Goal: Task Accomplishment & Management: Use online tool/utility

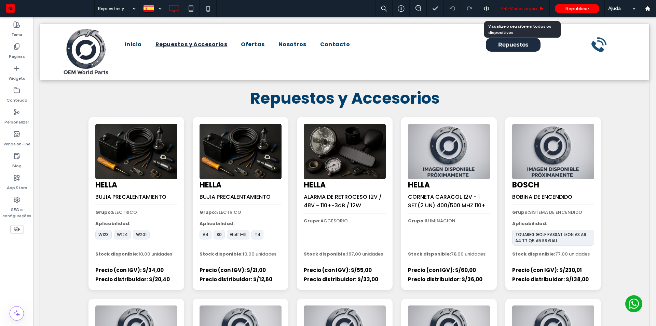
click at [523, 8] on span "Pré-Visualizaçāo" at bounding box center [518, 9] width 37 height 6
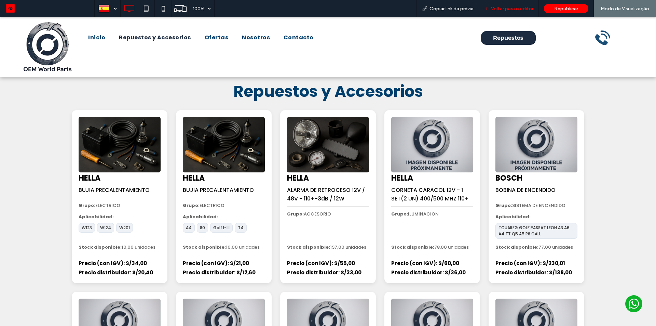
click at [522, 10] on span "Voltar para o editor" at bounding box center [512, 9] width 42 height 6
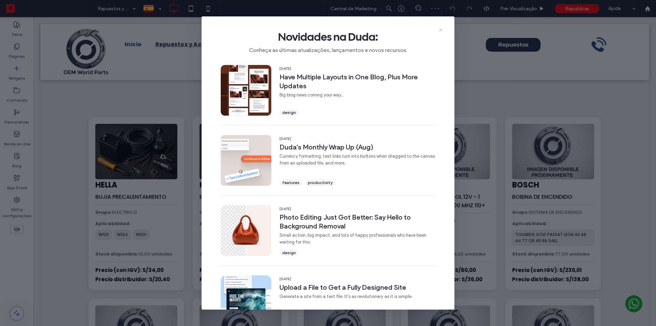
click at [440, 30] on icon at bounding box center [440, 29] width 5 height 5
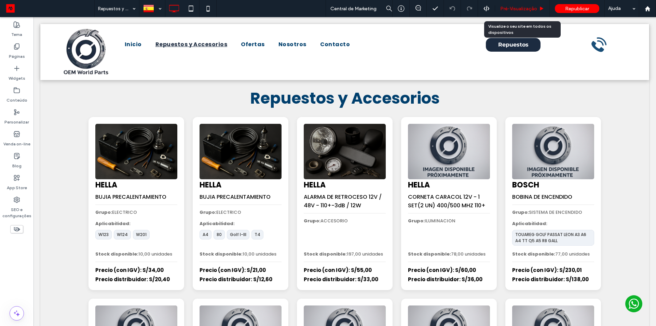
click at [523, 12] on div "Pré-Visualizaçāo" at bounding box center [522, 8] width 55 height 17
click at [518, 9] on span "Pré-Visualizaçāo" at bounding box center [518, 9] width 37 height 6
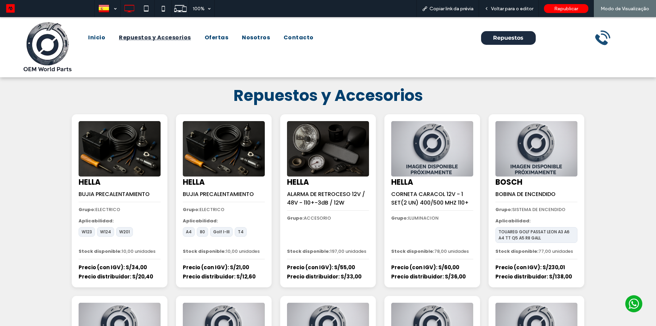
click at [136, 92] on h1 "Repuestos y Accesorios" at bounding box center [328, 96] width 410 height 24
click at [198, 91] on h1 "Repuestos y Accesorios" at bounding box center [328, 96] width 410 height 24
click at [510, 9] on span "Voltar para o editor" at bounding box center [512, 9] width 42 height 6
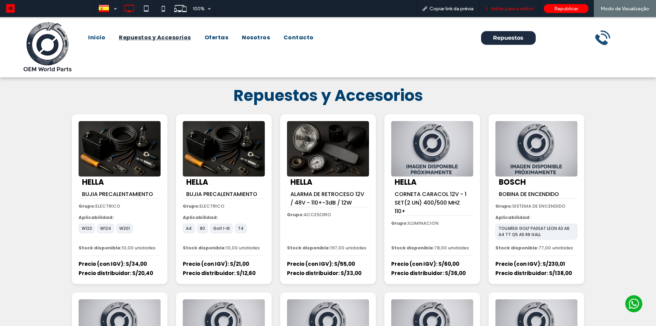
click at [519, 5] on div "Voltar para o editor" at bounding box center [509, 8] width 60 height 17
click at [501, 10] on span "Voltar para o editor" at bounding box center [512, 9] width 42 height 6
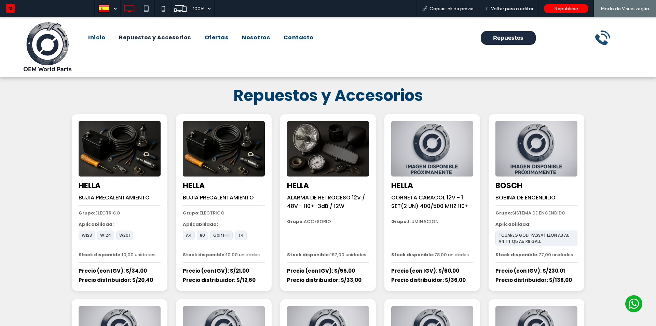
drag, startPoint x: 514, startPoint y: 8, endPoint x: 65, endPoint y: 0, distance: 448.7
click at [513, 8] on span "Voltar para o editor" at bounding box center [512, 9] width 42 height 6
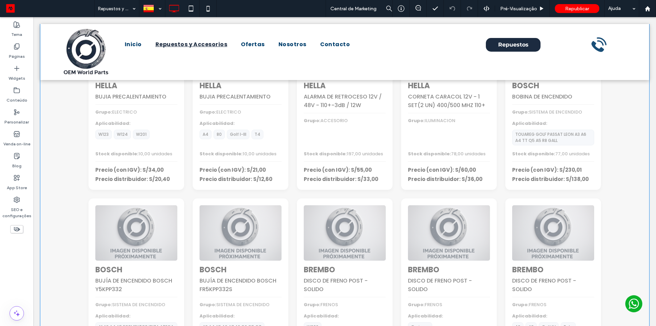
scroll to position [103, 0]
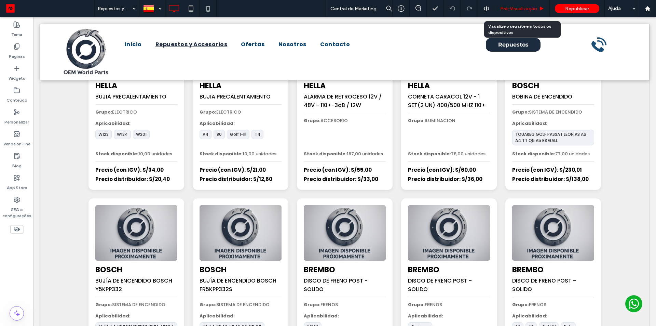
click at [512, 6] on span "Pré-Visualizaçāo" at bounding box center [518, 9] width 37 height 6
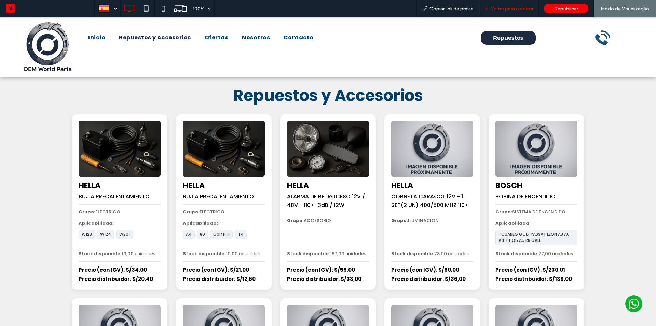
click at [496, 7] on span "Voltar para o editor" at bounding box center [512, 9] width 42 height 6
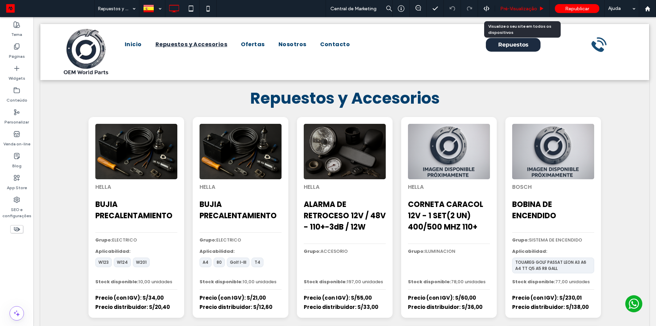
click at [522, 6] on span "Pré-Visualizaçāo" at bounding box center [518, 9] width 37 height 6
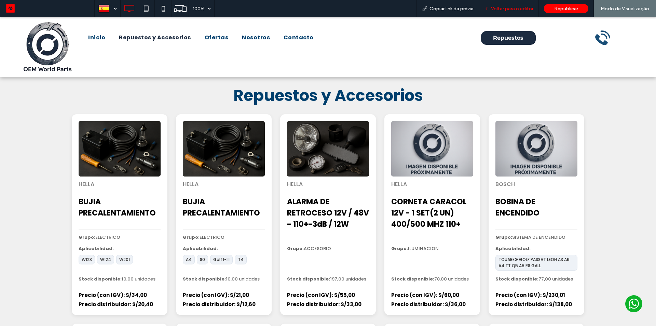
click at [507, 9] on span "Voltar para o editor" at bounding box center [512, 9] width 42 height 6
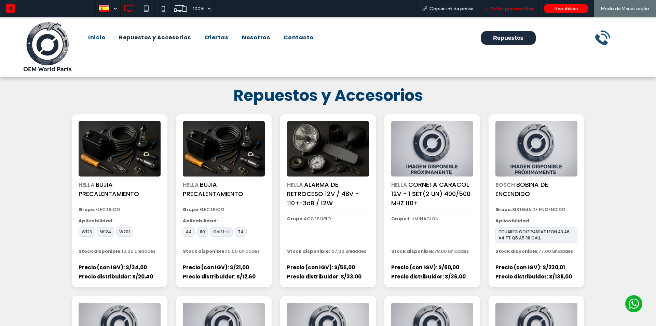
click at [509, 9] on span "Voltar para o editor" at bounding box center [512, 9] width 42 height 6
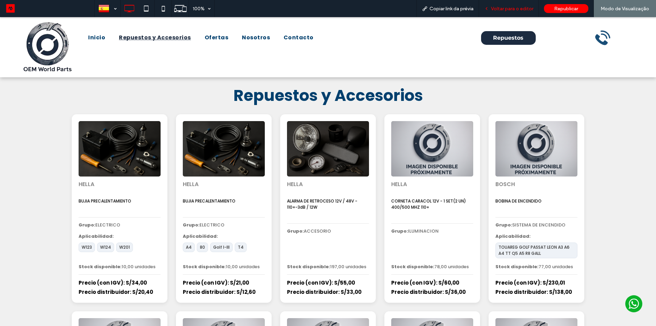
click at [521, 11] on span "Voltar para o editor" at bounding box center [512, 9] width 42 height 6
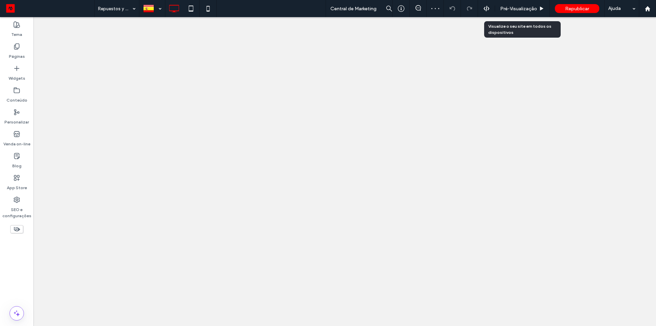
click at [516, 4] on div "Pré-Visualizaçāo" at bounding box center [522, 8] width 55 height 17
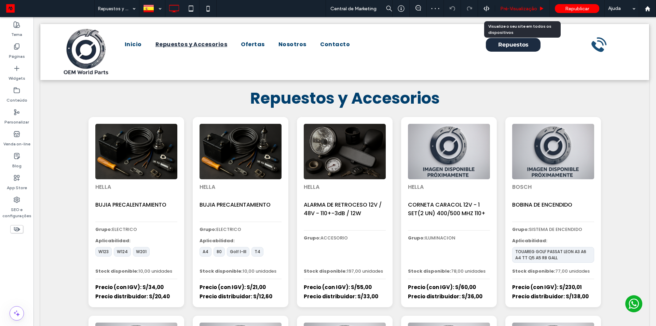
click at [517, 9] on span "Pré-Visualizaçāo" at bounding box center [518, 9] width 37 height 6
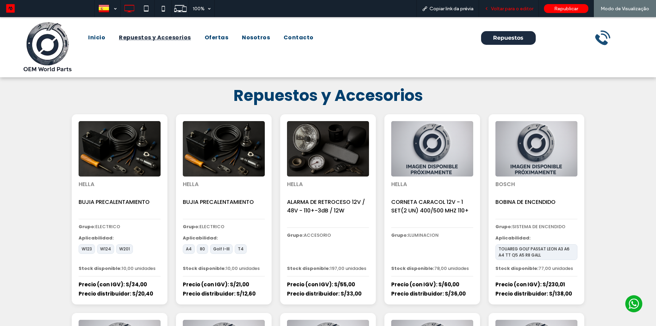
click at [513, 6] on span "Voltar para o editor" at bounding box center [512, 9] width 42 height 6
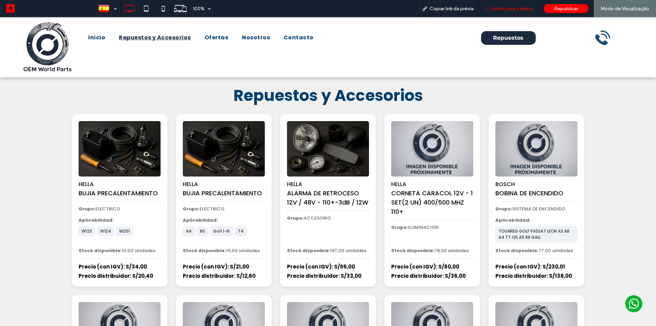
click at [500, 10] on span "Voltar para o editor" at bounding box center [512, 9] width 42 height 6
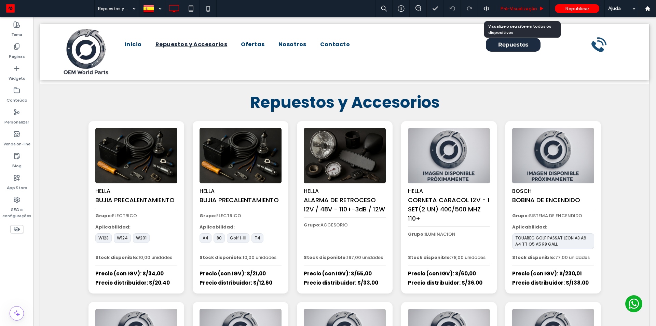
click at [505, 9] on span "Pré-Visualizaçāo" at bounding box center [518, 9] width 37 height 6
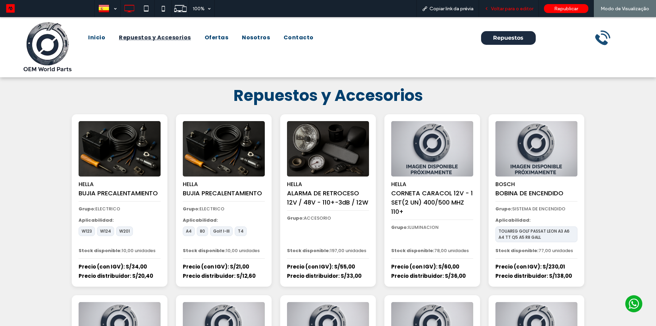
drag, startPoint x: 512, startPoint y: 6, endPoint x: 41, endPoint y: 4, distance: 470.8
click at [512, 6] on span "Voltar para o editor" at bounding box center [512, 9] width 42 height 6
click at [510, 8] on span "Voltar para o editor" at bounding box center [512, 9] width 42 height 6
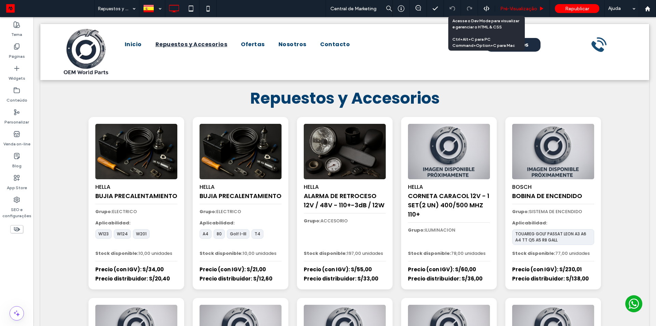
click at [514, 8] on span "Pré-Visualizaçāo" at bounding box center [518, 9] width 37 height 6
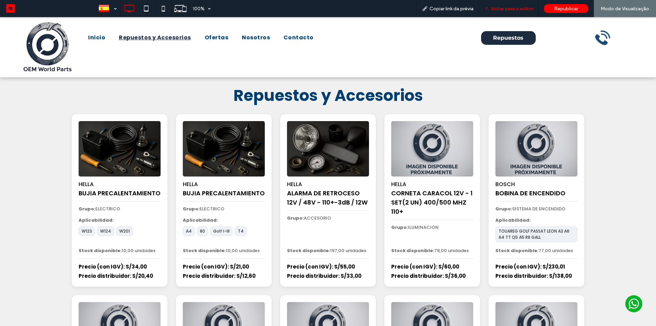
click at [505, 6] on span "Voltar para o editor" at bounding box center [512, 9] width 42 height 6
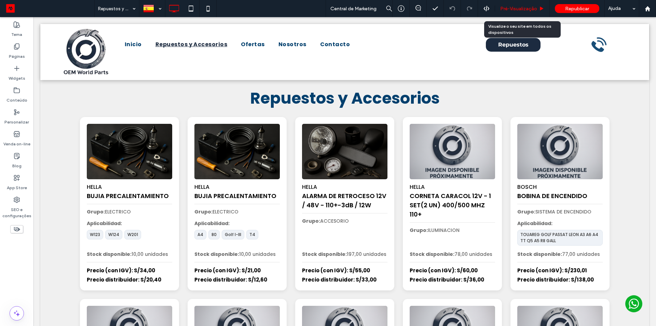
click at [524, 6] on span "Pré-Visualizaçāo" at bounding box center [518, 9] width 37 height 6
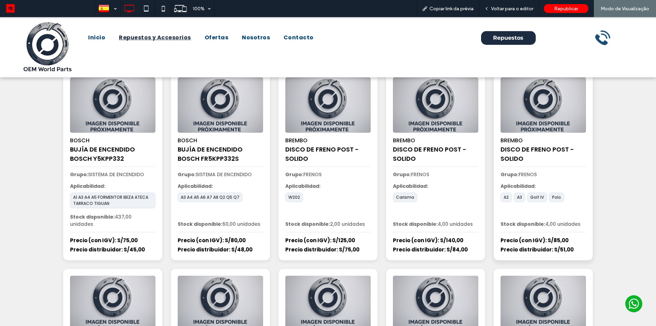
scroll to position [239, 0]
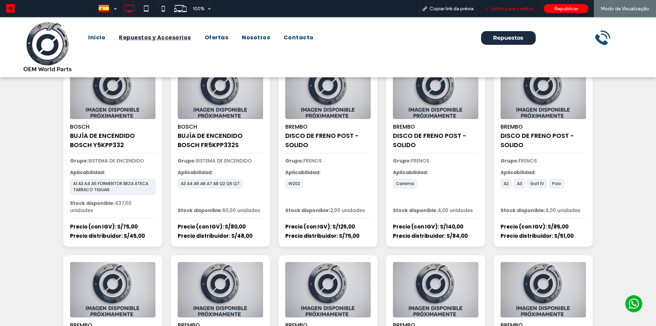
drag, startPoint x: 508, startPoint y: 10, endPoint x: 162, endPoint y: 1, distance: 346.6
click at [508, 10] on span "Voltar para o editor" at bounding box center [512, 9] width 42 height 6
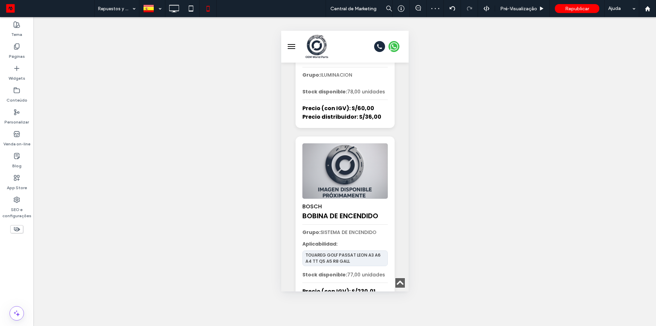
scroll to position [718, 0]
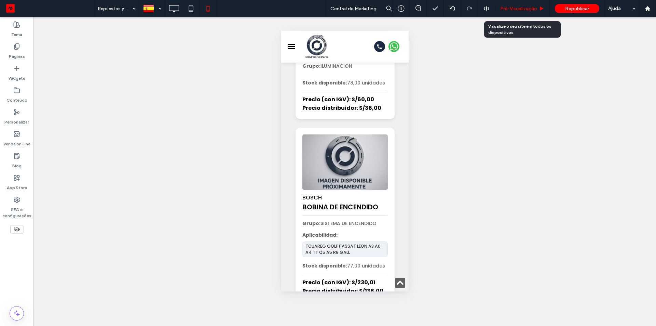
click at [522, 9] on span "Pré-Visualizaçāo" at bounding box center [518, 9] width 37 height 6
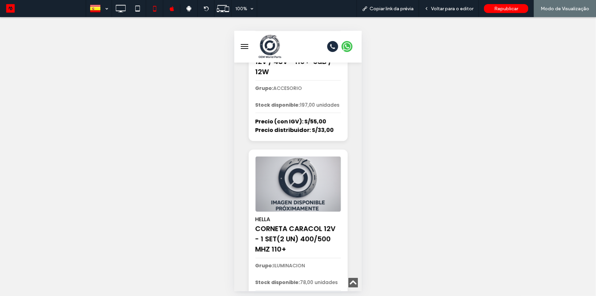
scroll to position [528, 0]
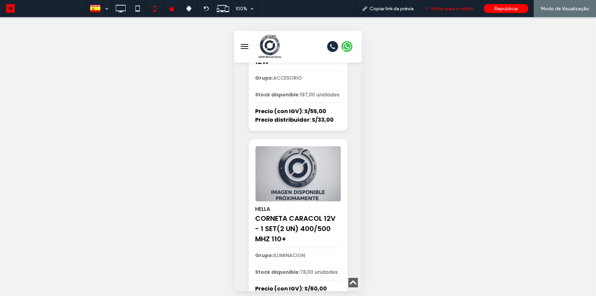
click at [449, 9] on span "Voltar para o editor" at bounding box center [452, 9] width 42 height 6
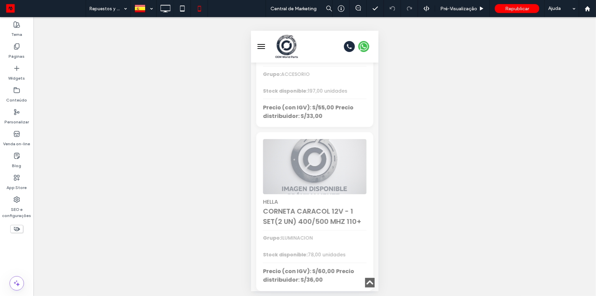
scroll to position [435, 0]
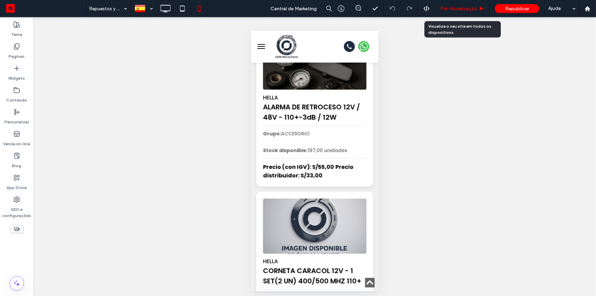
click at [466, 13] on div "Pré-Visualizaçāo" at bounding box center [462, 8] width 55 height 17
click at [472, 7] on span "Pré-Visualizaçāo" at bounding box center [458, 9] width 37 height 6
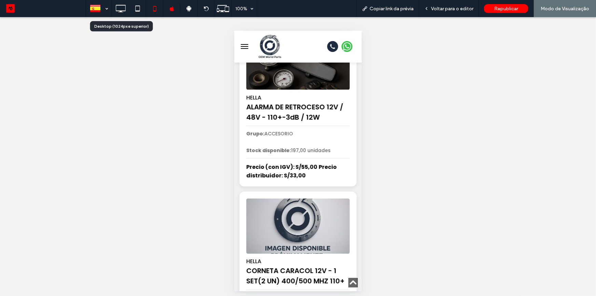
click at [122, 10] on icon at bounding box center [121, 9] width 14 height 14
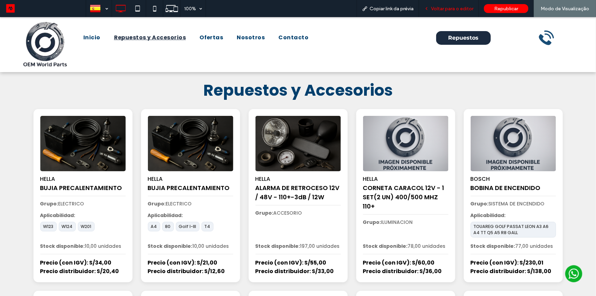
click at [435, 8] on span "Voltar para o editor" at bounding box center [452, 9] width 42 height 6
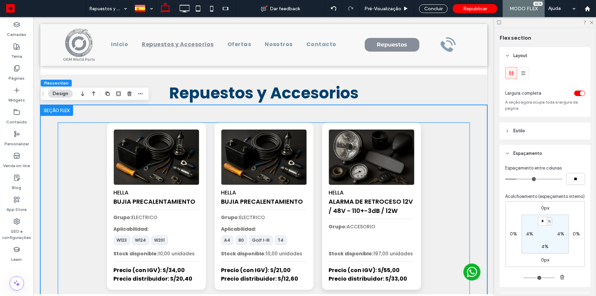
click at [350, 172] on img at bounding box center [371, 157] width 90 height 58
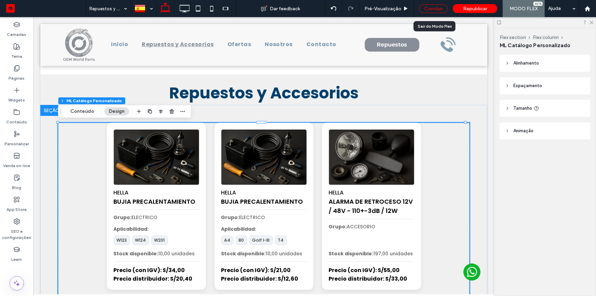
click at [436, 7] on div "Concluir" at bounding box center [433, 8] width 29 height 9
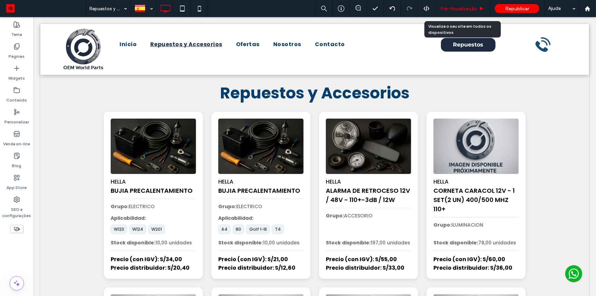
click at [467, 8] on span "Pré-Visualizaçāo" at bounding box center [458, 9] width 37 height 6
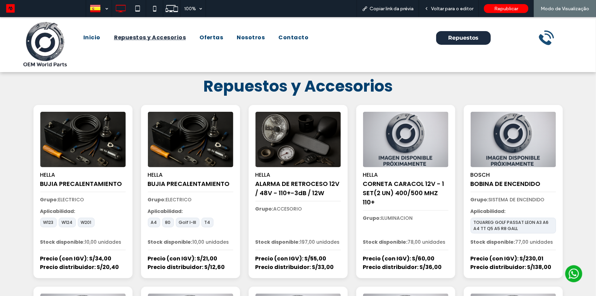
click at [467, 7] on span "Voltar para o editor" at bounding box center [452, 9] width 42 height 6
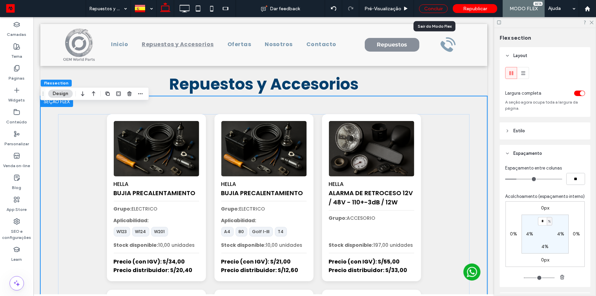
click at [434, 9] on div "Concluir" at bounding box center [433, 8] width 29 height 9
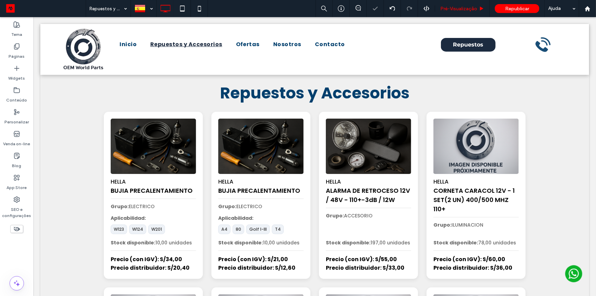
click at [458, 12] on div "Pré-Visualizaçāo" at bounding box center [462, 8] width 55 height 17
click at [455, 9] on span "Pré-Visualizaçāo" at bounding box center [458, 9] width 37 height 6
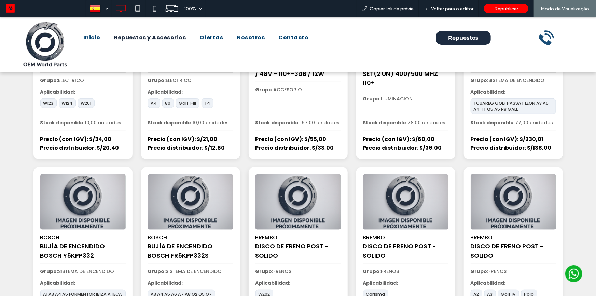
scroll to position [159, 0]
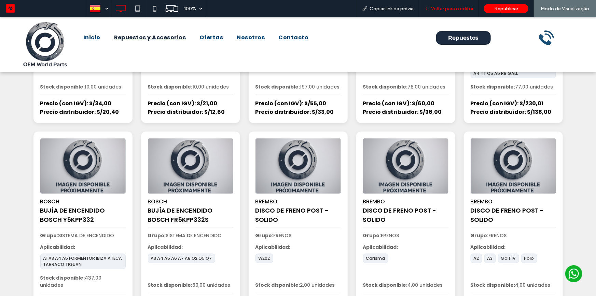
click at [448, 7] on span "Voltar para o editor" at bounding box center [452, 9] width 42 height 6
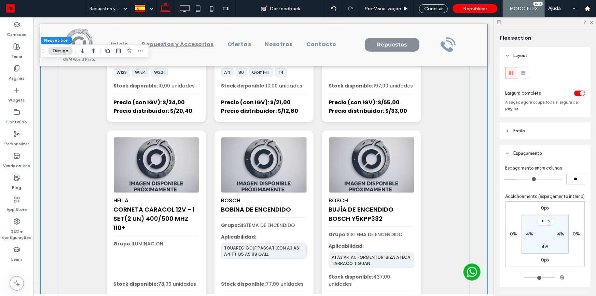
scroll to position [146, 0]
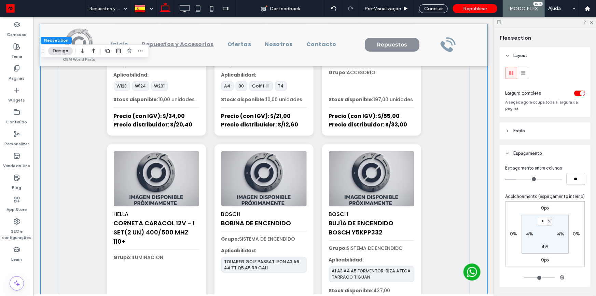
click at [580, 93] on div "toggle" at bounding box center [582, 93] width 5 height 5
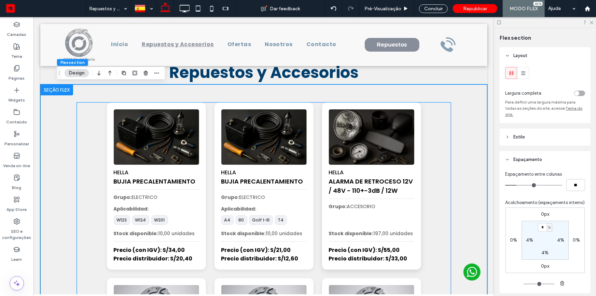
scroll to position [0, 0]
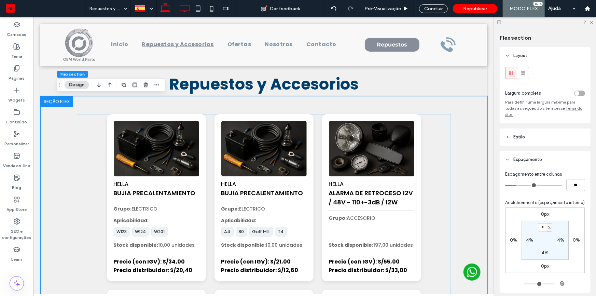
click at [182, 11] on icon at bounding box center [185, 9] width 14 height 14
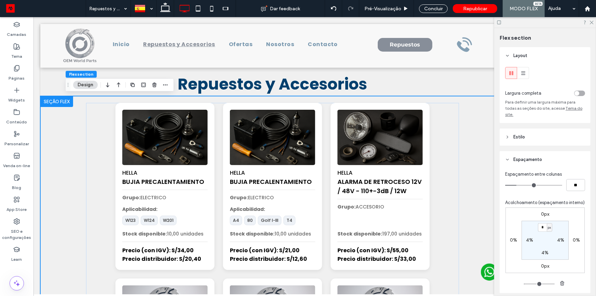
type input "**"
type input "***"
click at [435, 8] on div "Concluir" at bounding box center [433, 8] width 29 height 9
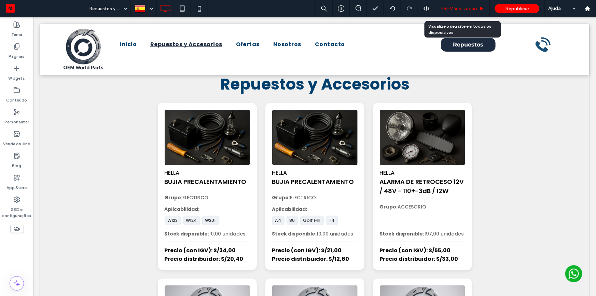
click at [451, 8] on span "Pré-Visualizaçāo" at bounding box center [458, 9] width 37 height 6
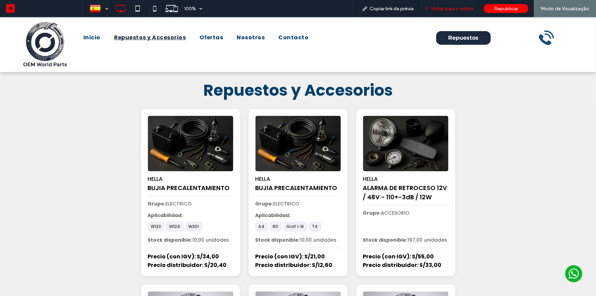
click at [461, 9] on span "Voltar para o editor" at bounding box center [452, 9] width 42 height 6
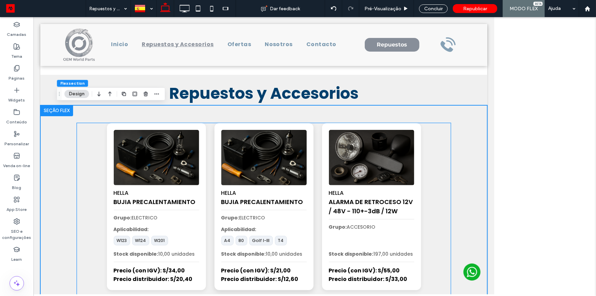
click at [300, 145] on img at bounding box center [264, 157] width 90 height 58
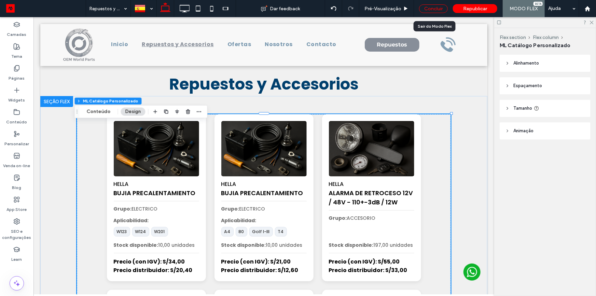
click at [433, 9] on div "Concluir" at bounding box center [433, 8] width 29 height 9
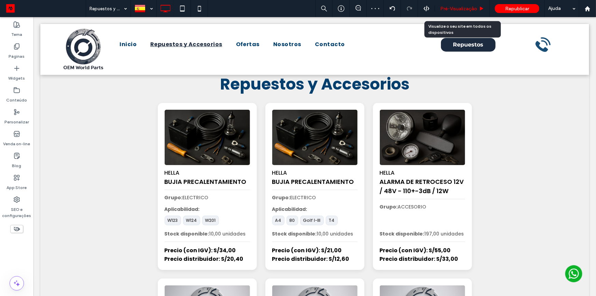
click at [447, 9] on span "Pré-Visualizaçāo" at bounding box center [458, 9] width 37 height 6
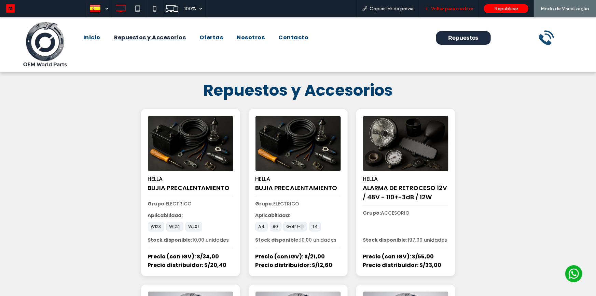
click at [437, 10] on span "Voltar para o editor" at bounding box center [452, 9] width 42 height 6
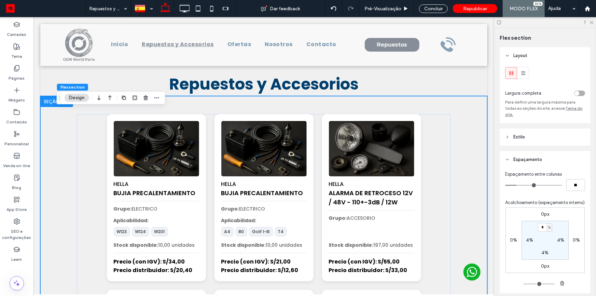
click at [575, 92] on div "toggle" at bounding box center [577, 93] width 5 height 5
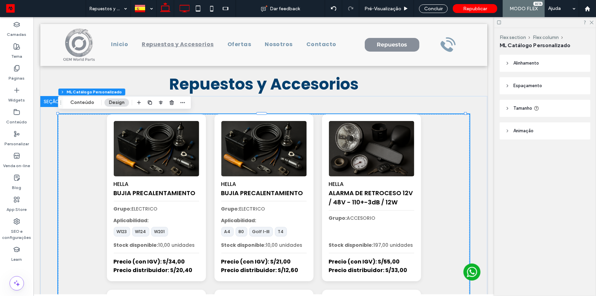
click at [180, 8] on use at bounding box center [185, 9] width 10 height 8
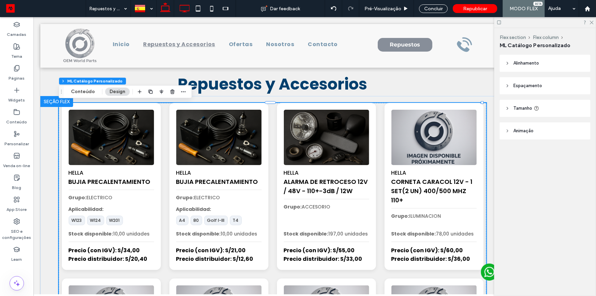
drag, startPoint x: 166, startPoint y: 8, endPoint x: 157, endPoint y: 11, distance: 9.2
click at [166, 8] on icon at bounding box center [166, 9] width 14 height 14
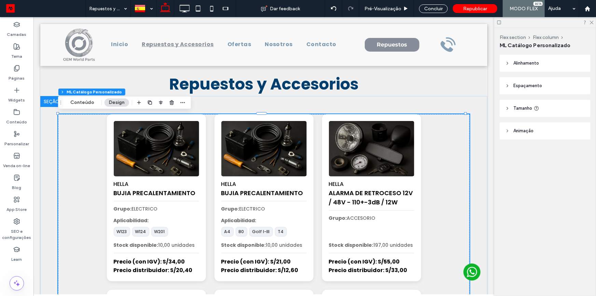
click at [554, 88] on header "Espaçamento" at bounding box center [545, 85] width 91 height 17
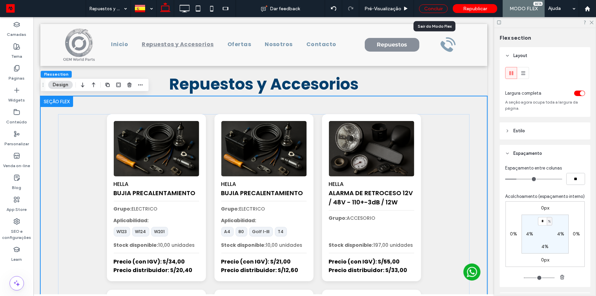
click at [436, 9] on div "Concluir" at bounding box center [433, 8] width 29 height 9
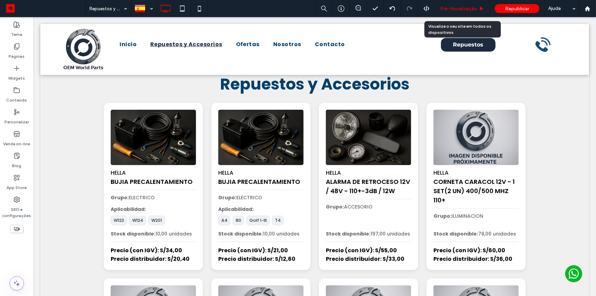
click at [453, 11] on span "Pré-Visualizaçāo" at bounding box center [458, 9] width 37 height 6
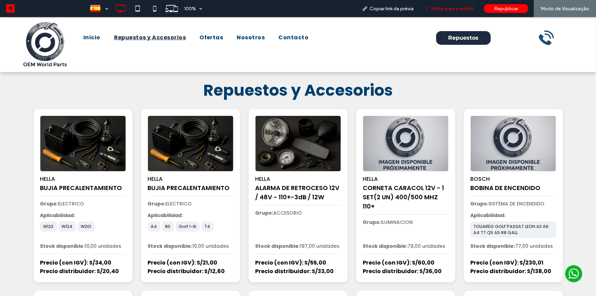
click at [438, 6] on span "Voltar para o editor" at bounding box center [452, 9] width 42 height 6
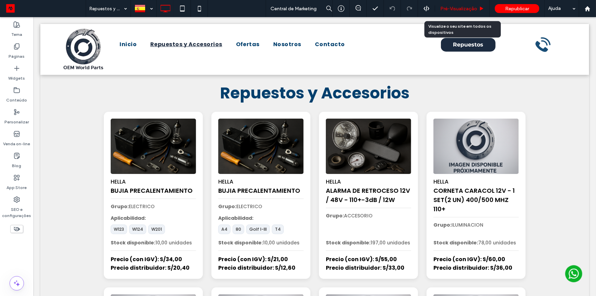
click at [479, 10] on icon at bounding box center [481, 8] width 5 height 5
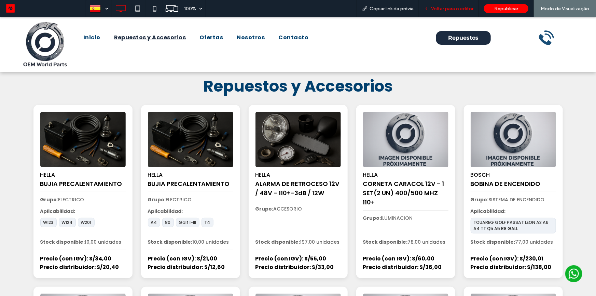
drag, startPoint x: 446, startPoint y: 12, endPoint x: 429, endPoint y: 14, distance: 16.8
click at [445, 12] on div "Voltar para o editor" at bounding box center [449, 8] width 60 height 17
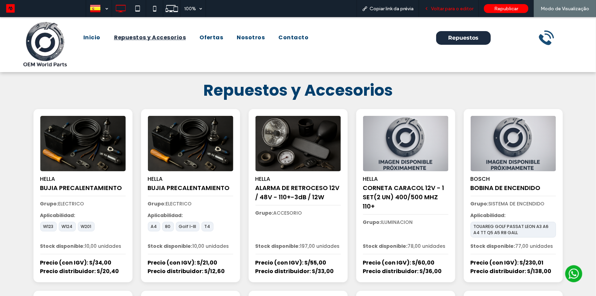
click at [429, 8] on icon at bounding box center [426, 8] width 5 height 5
click at [454, 8] on span "Voltar para o editor" at bounding box center [452, 9] width 42 height 6
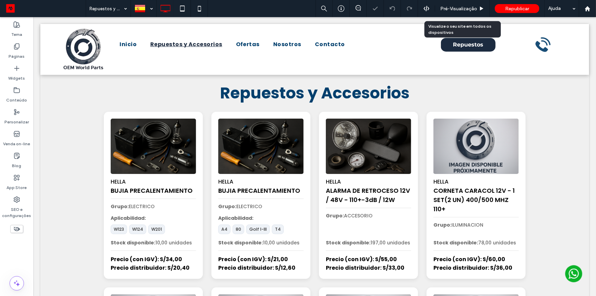
click at [454, 8] on span "Pré-Visualizaçāo" at bounding box center [458, 9] width 37 height 6
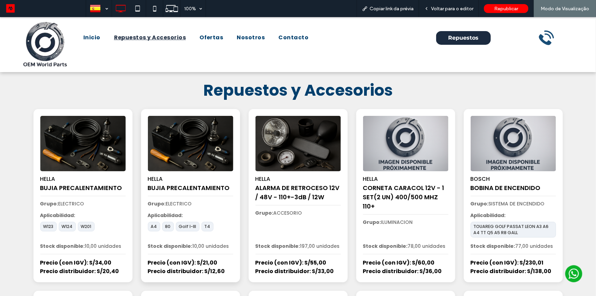
click at [195, 245] on div "Stock disponible: 10,00 unidades" at bounding box center [190, 245] width 85 height 7
copy div "Stock disponible: 10,00 unidades"
click at [208, 248] on div "Stock disponible: 10,00 unidades" at bounding box center [190, 245] width 85 height 7
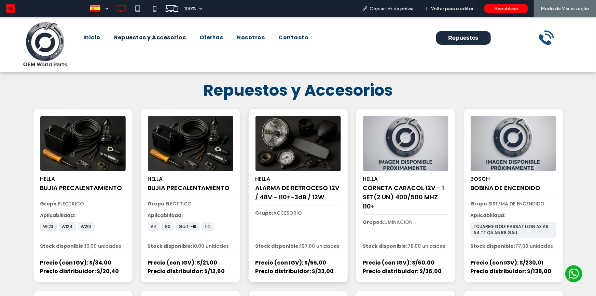
drag, startPoint x: 298, startPoint y: 246, endPoint x: 337, endPoint y: 246, distance: 39.3
click at [337, 246] on div "Stock disponible: 197,00 unidades" at bounding box center [298, 245] width 85 height 7
copy div "197,00 unidades"
click at [309, 247] on div "Stock disponible: 197,00 unidades" at bounding box center [298, 245] width 85 height 7
click at [445, 7] on span "Voltar para o editor" at bounding box center [452, 9] width 42 height 6
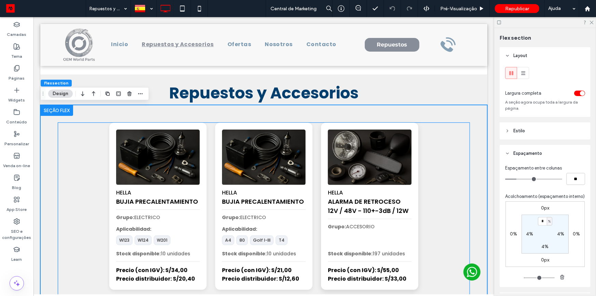
click at [355, 153] on img at bounding box center [370, 157] width 88 height 58
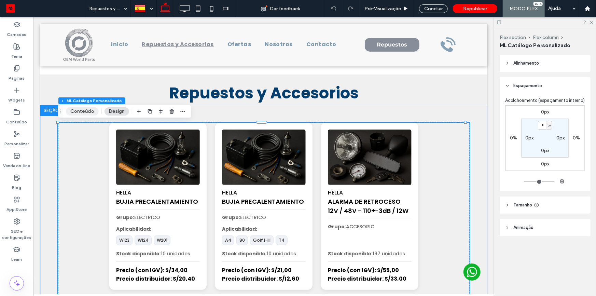
drag, startPoint x: 84, startPoint y: 112, endPoint x: 231, endPoint y: 151, distance: 151.7
click at [84, 112] on button "Conteúdo" at bounding box center [82, 111] width 33 height 8
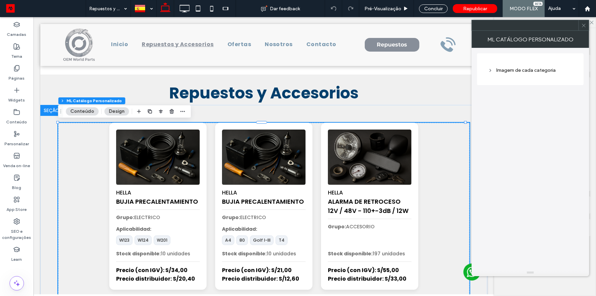
click at [517, 69] on div "Imagem de cada categoria" at bounding box center [530, 70] width 85 height 6
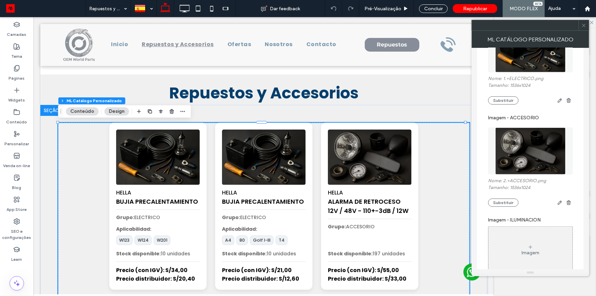
scroll to position [248, 0]
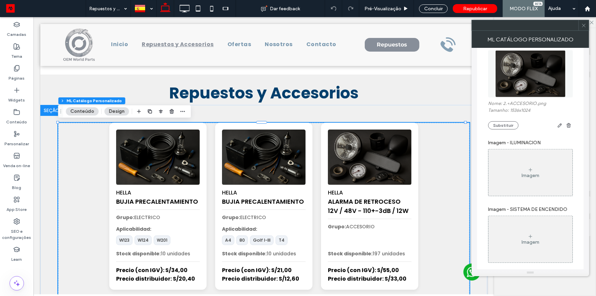
click at [530, 171] on icon at bounding box center [530, 169] width 5 height 5
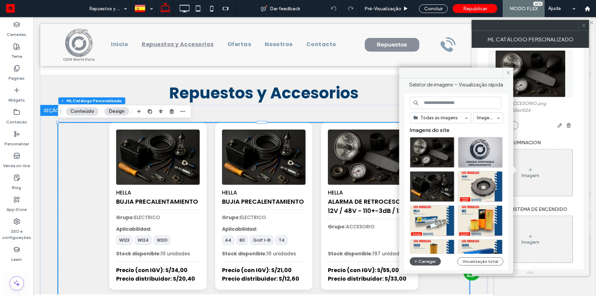
click at [423, 259] on button "Carregar" at bounding box center [425, 261] width 31 height 8
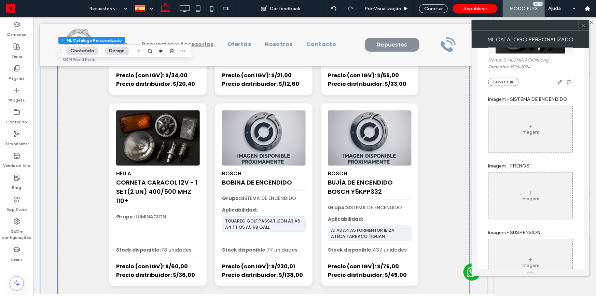
scroll to position [404, 0]
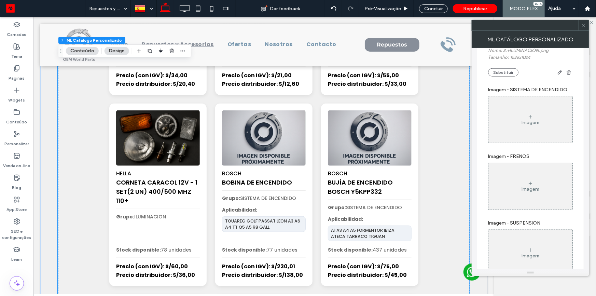
click at [540, 123] on div "Imagem" at bounding box center [531, 119] width 84 height 45
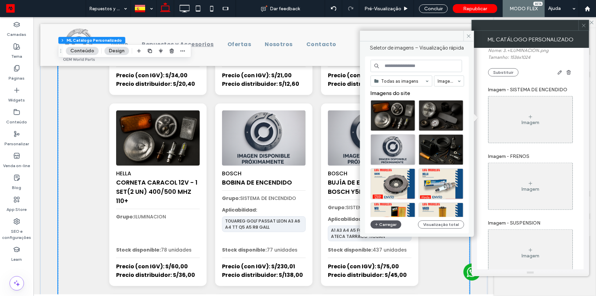
click at [390, 223] on button "Carregar" at bounding box center [386, 224] width 31 height 8
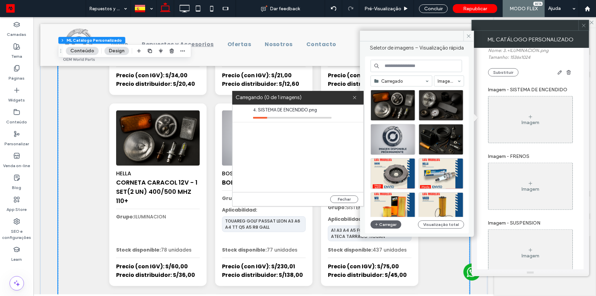
click at [296, 111] on span "4. SISTEMA DE ENCENDIDO.png" at bounding box center [292, 110] width 79 height 7
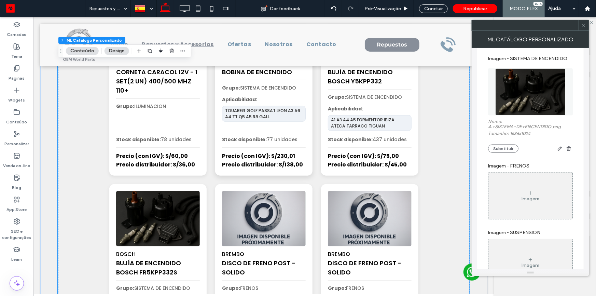
scroll to position [279, 0]
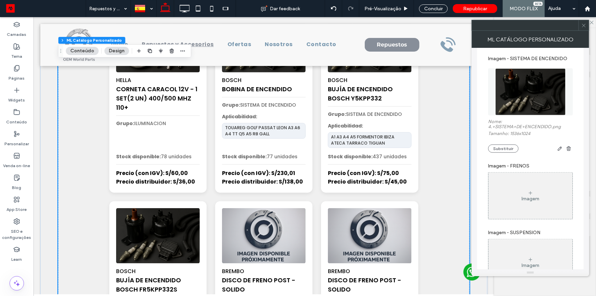
click at [533, 195] on icon at bounding box center [530, 192] width 5 height 5
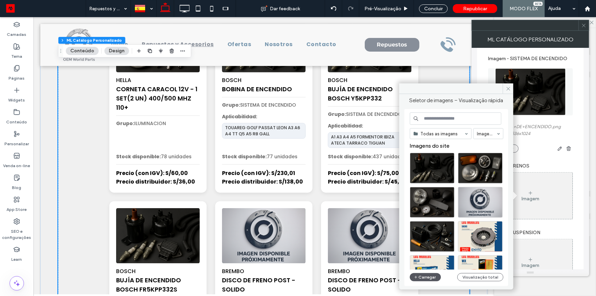
click at [432, 277] on button "Carregar" at bounding box center [425, 277] width 31 height 8
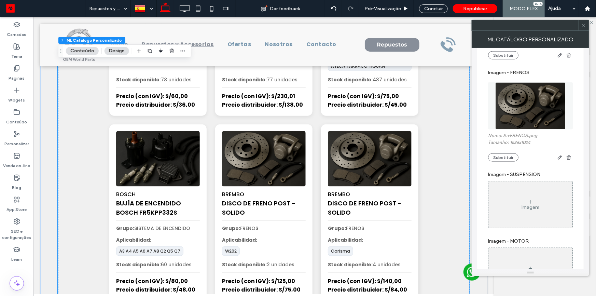
scroll to position [372, 0]
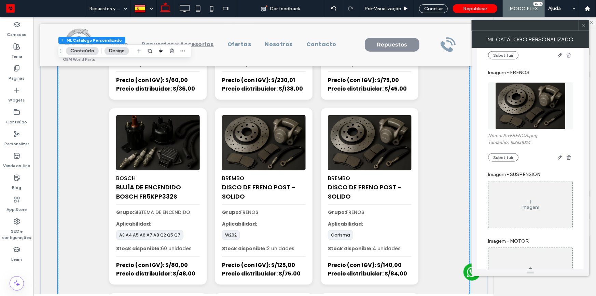
click at [526, 219] on div "Imagem" at bounding box center [531, 204] width 84 height 45
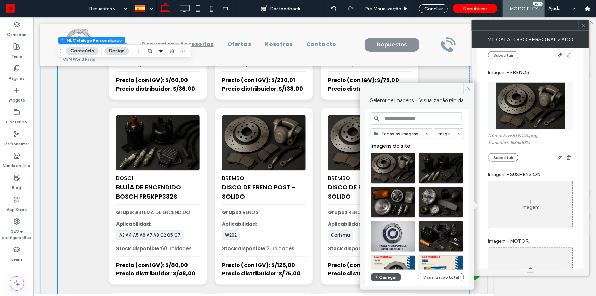
click at [391, 277] on button "Carregar" at bounding box center [386, 277] width 31 height 8
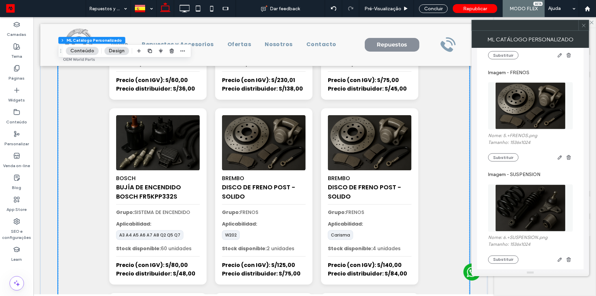
click at [586, 27] on div at bounding box center [584, 25] width 10 height 10
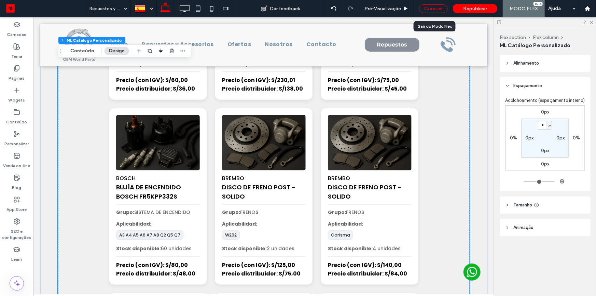
drag, startPoint x: 444, startPoint y: 12, endPoint x: 413, endPoint y: 1, distance: 33.1
click at [444, 12] on div "Concluir" at bounding box center [433, 8] width 29 height 9
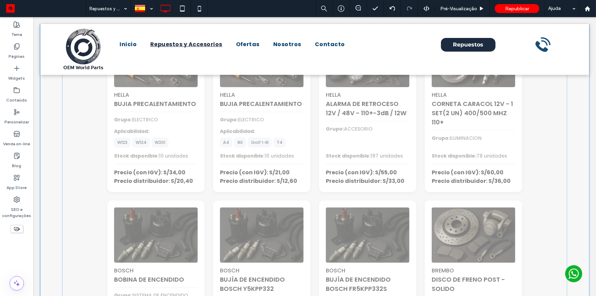
scroll to position [0, 0]
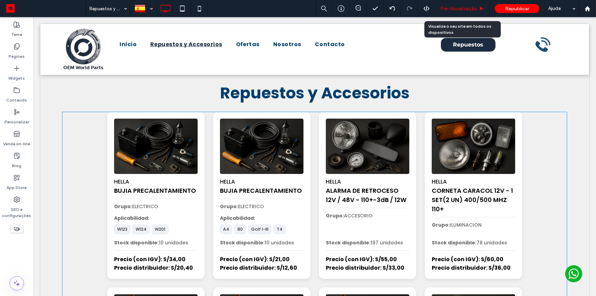
click at [460, 9] on span "Pré-Visualizaçāo" at bounding box center [458, 9] width 37 height 6
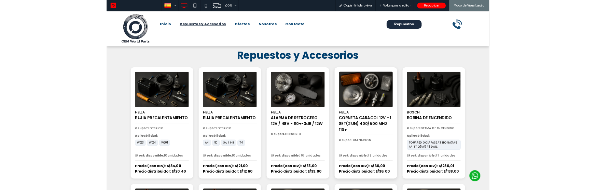
scroll to position [31, 0]
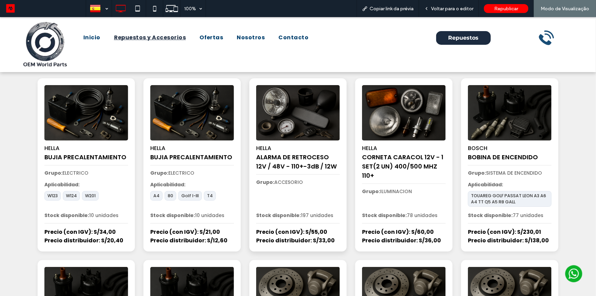
click at [298, 183] on span "Grupo: ACCESORIO" at bounding box center [298, 181] width 84 height 7
click at [300, 181] on span "Grupo: ACCESORIO" at bounding box center [298, 181] width 84 height 7
click at [300, 182] on span "Grupo: ACCESORIO" at bounding box center [298, 181] width 84 height 7
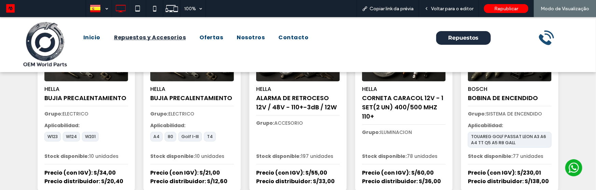
scroll to position [93, 0]
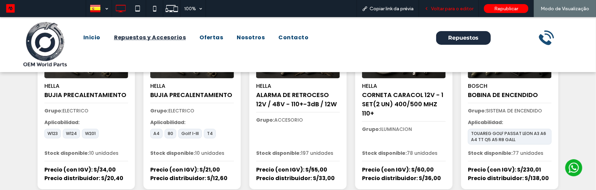
drag, startPoint x: 450, startPoint y: 9, endPoint x: 206, endPoint y: 18, distance: 244.1
click at [450, 9] on span "Voltar para o editor" at bounding box center [452, 9] width 42 height 6
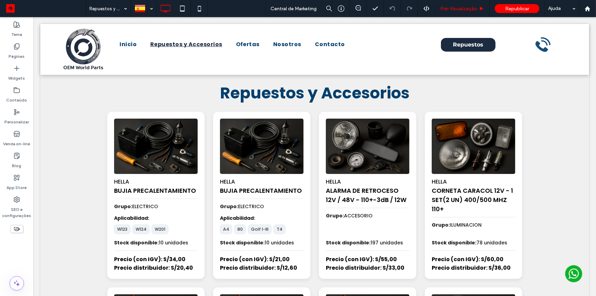
click at [458, 9] on span "Pré-Visualizaçāo" at bounding box center [458, 9] width 37 height 6
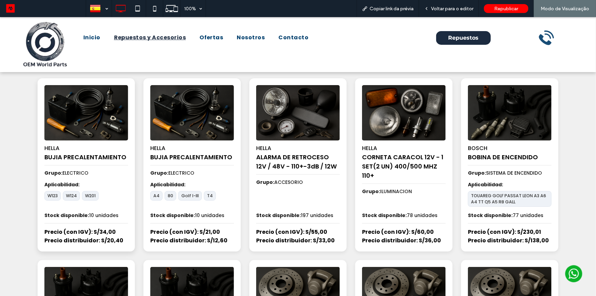
click at [123, 216] on div "Stock disponible: 10 unidades" at bounding box center [86, 215] width 84 height 7
click at [463, 4] on div "Voltar para o editor" at bounding box center [449, 8] width 60 height 17
click at [469, 3] on div "Voltar para o editor" at bounding box center [449, 8] width 60 height 17
click at [459, 9] on span "Voltar para o editor" at bounding box center [452, 9] width 42 height 6
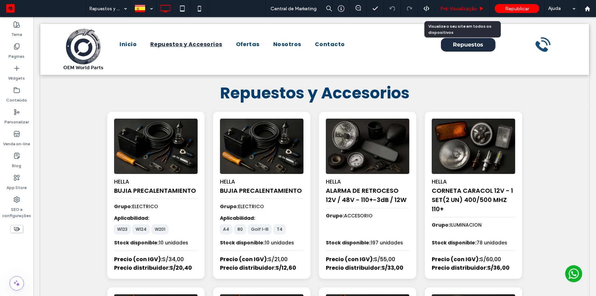
click at [465, 12] on div "Pré-Visualizaçāo" at bounding box center [462, 8] width 55 height 17
click at [466, 8] on span "Pré-Visualizaçāo" at bounding box center [458, 9] width 37 height 6
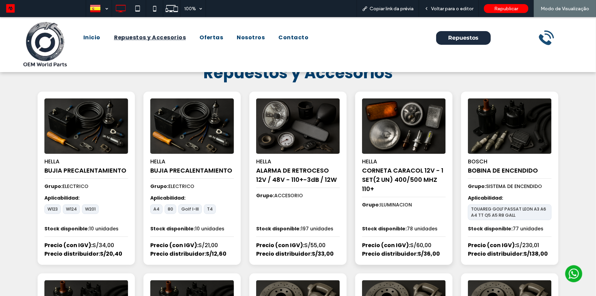
scroll to position [31, 0]
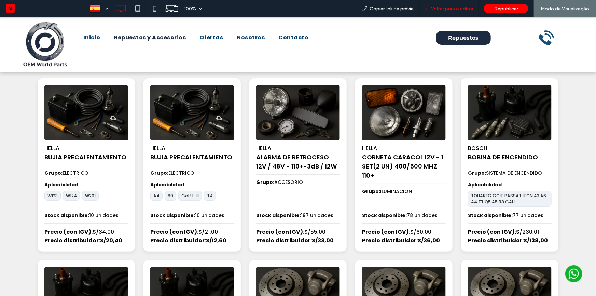
click at [437, 9] on span "Voltar para o editor" at bounding box center [452, 9] width 42 height 6
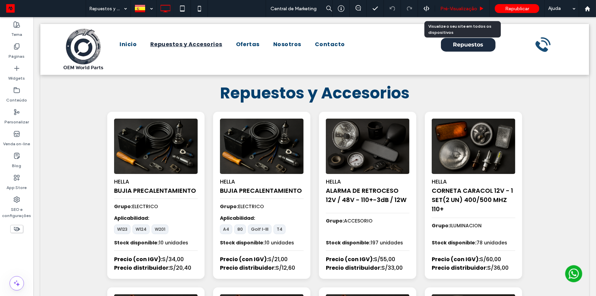
click at [459, 8] on span "Pré-Visualizaçāo" at bounding box center [458, 9] width 37 height 6
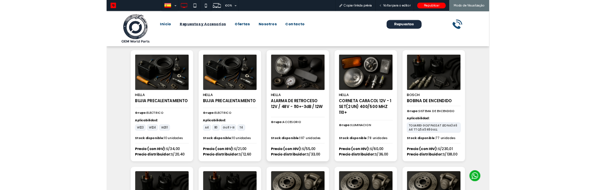
scroll to position [31, 0]
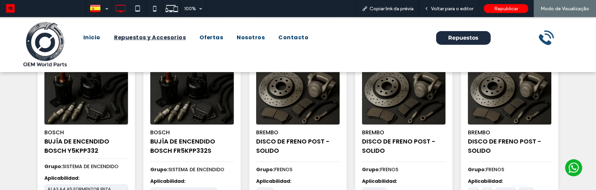
scroll to position [186, 0]
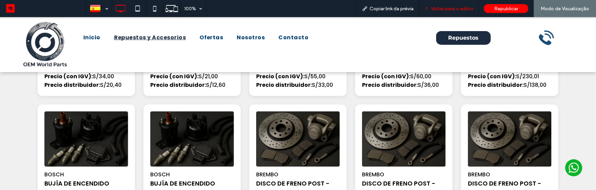
click at [447, 6] on span "Voltar para o editor" at bounding box center [452, 9] width 42 height 6
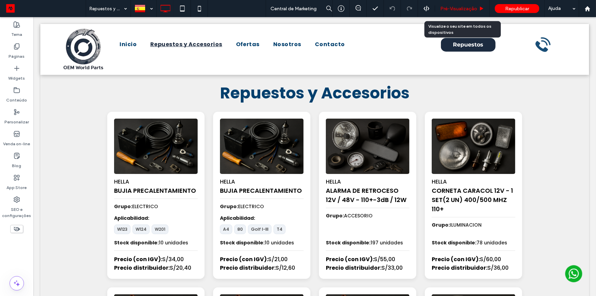
click at [459, 9] on span "Pré-Visualizaçāo" at bounding box center [458, 9] width 37 height 6
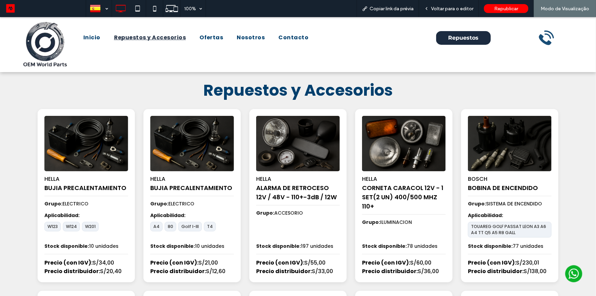
click at [433, 96] on h1 "Repuestos y Accesorios" at bounding box center [298, 90] width 410 height 24
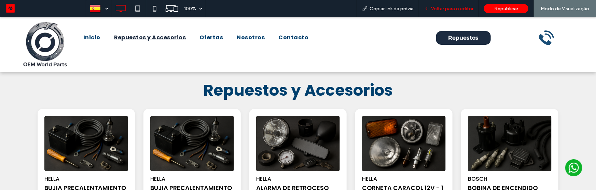
click at [450, 10] on span "Voltar para o editor" at bounding box center [452, 9] width 42 height 6
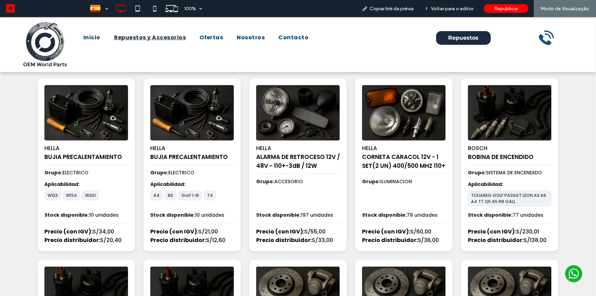
click at [381, 58] on div "Inicio Repuestos y Accesorios Ofertas Nosotros Contacto Click To Paste" at bounding box center [252, 45] width 368 height 48
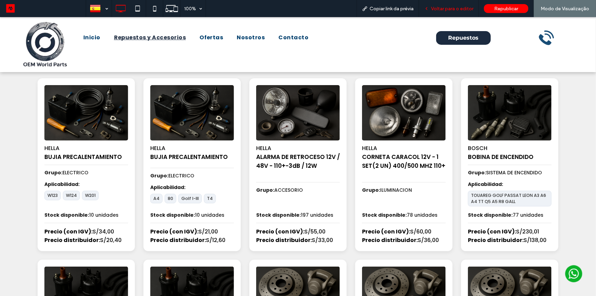
click at [453, 12] on div "Voltar para o editor" at bounding box center [449, 8] width 60 height 17
drag, startPoint x: 456, startPoint y: 10, endPoint x: 219, endPoint y: 0, distance: 237.0
click at [456, 10] on span "Voltar para o editor" at bounding box center [452, 9] width 42 height 6
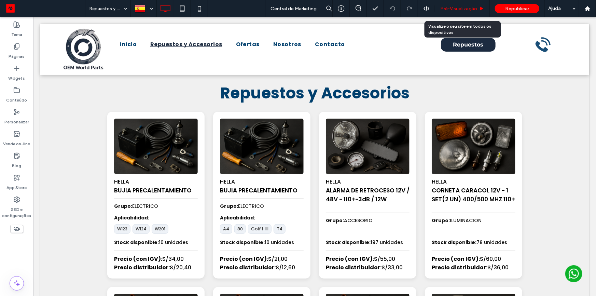
click span "Pré-Visualizaçāo"
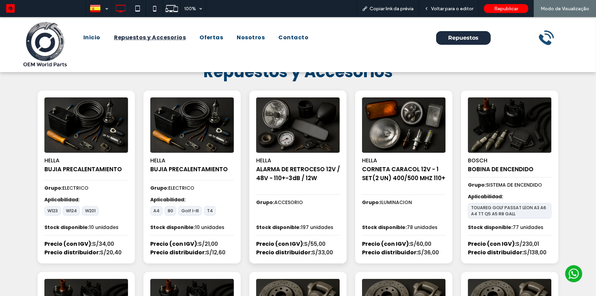
scroll to position [31, 0]
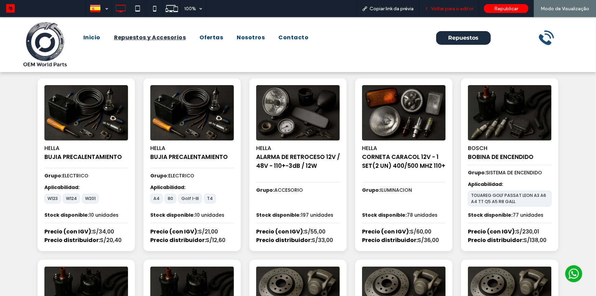
click span "Voltar para o editor"
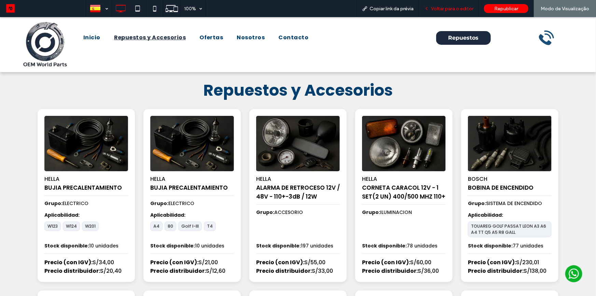
click at [432, 6] on div "Voltar para o editor" at bounding box center [448, 9] width 59 height 6
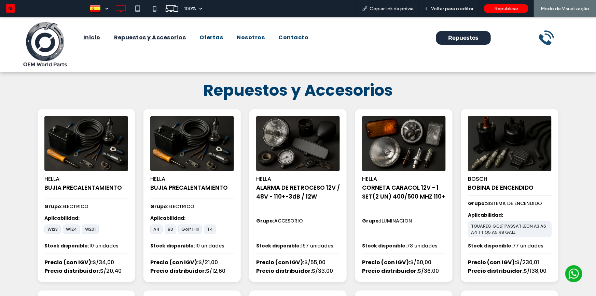
click at [87, 38] on span "Inicio" at bounding box center [91, 37] width 17 height 8
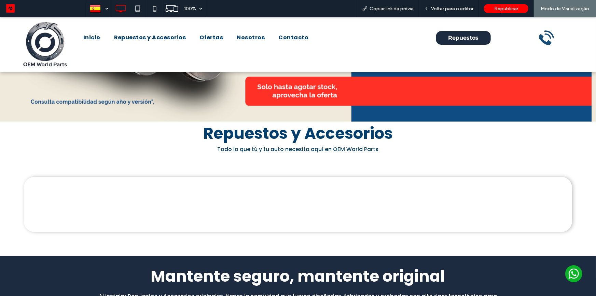
scroll to position [342, 0]
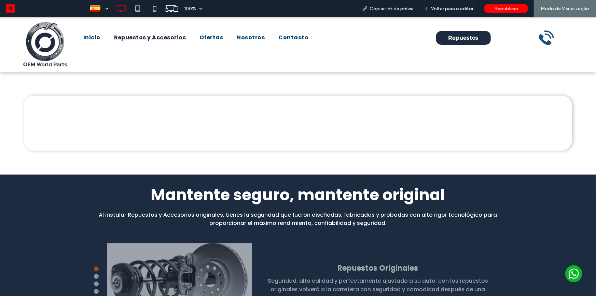
click at [159, 33] on span "Repuestos y Accesorios" at bounding box center [150, 37] width 72 height 8
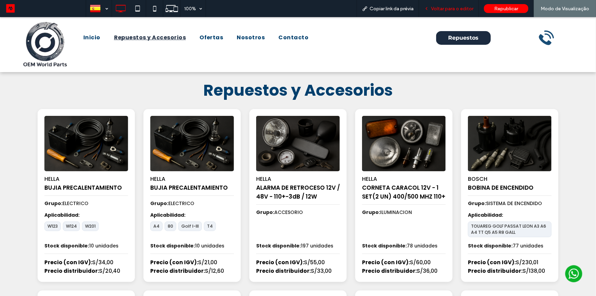
click at [454, 7] on span "Voltar para o editor" at bounding box center [452, 9] width 42 height 6
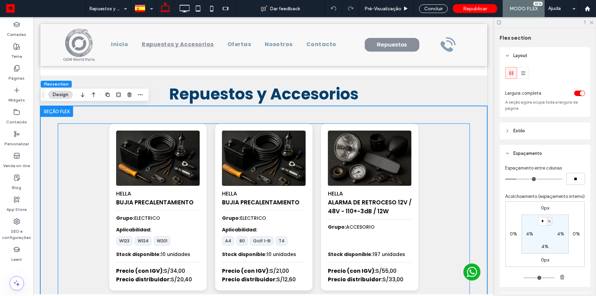
click at [269, 154] on img at bounding box center [264, 158] width 88 height 58
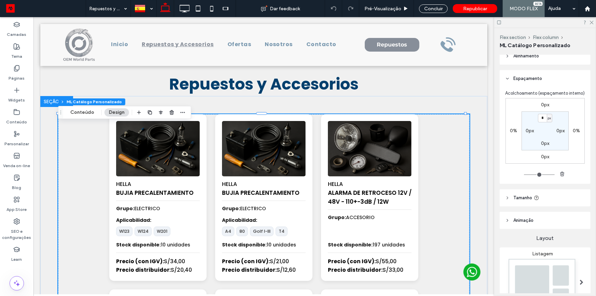
scroll to position [63, 0]
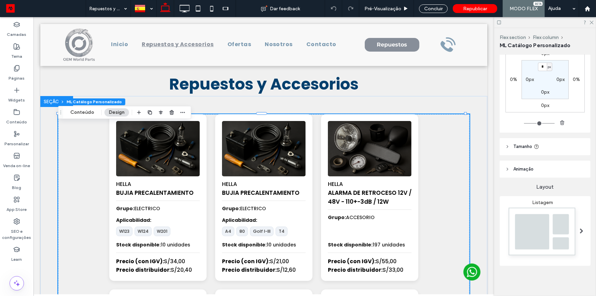
click at [547, 219] on img at bounding box center [542, 233] width 75 height 56
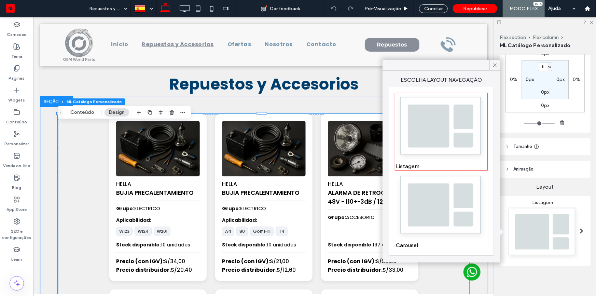
click at [445, 215] on div "Carousel" at bounding box center [441, 211] width 91 height 76
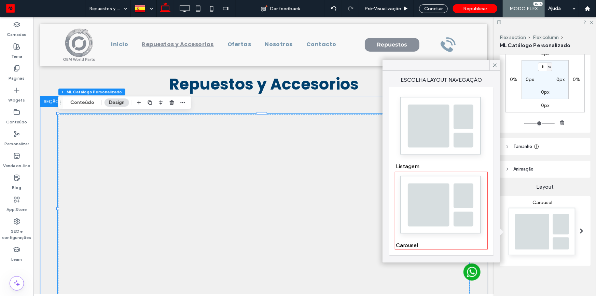
click at [500, 68] on div at bounding box center [495, 65] width 11 height 10
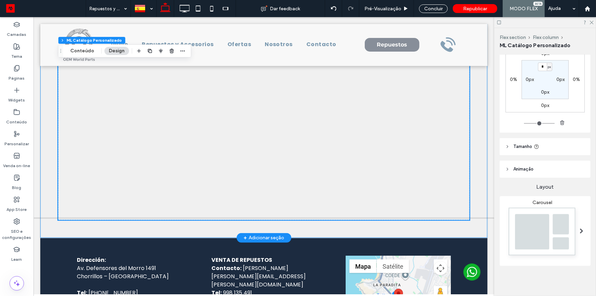
scroll to position [79, 0]
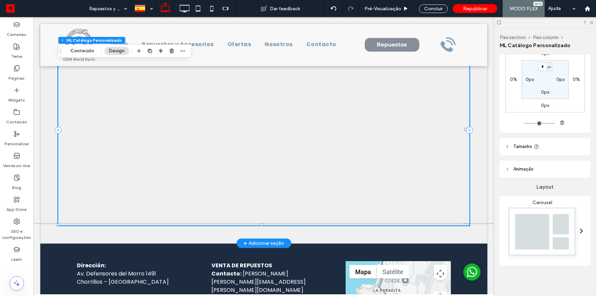
click at [557, 226] on div "Carousel" at bounding box center [542, 231] width 75 height 63
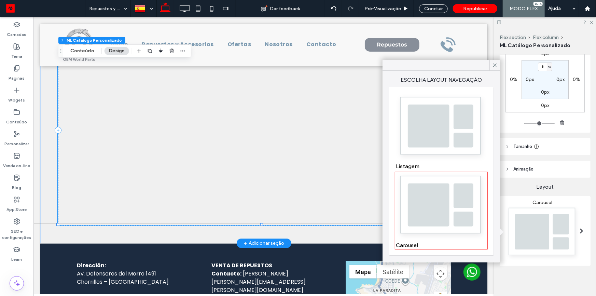
click at [472, 133] on img at bounding box center [441, 128] width 91 height 68
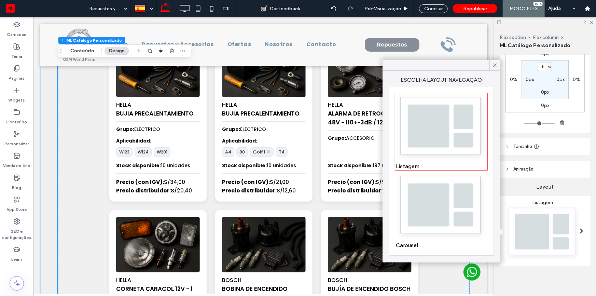
click at [448, 197] on div "Carousel" at bounding box center [441, 211] width 91 height 76
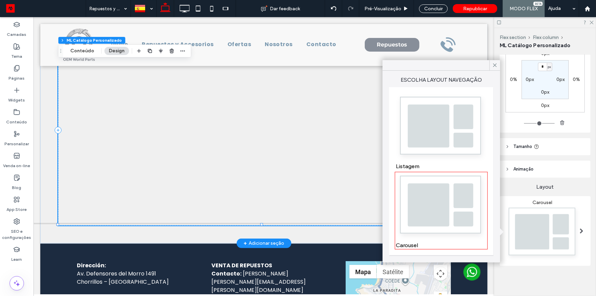
click at [459, 153] on img at bounding box center [441, 128] width 91 height 68
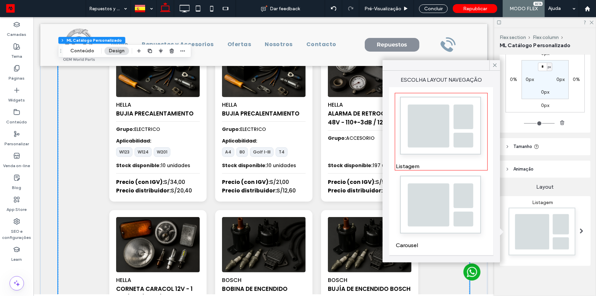
click at [452, 208] on div "Carousel" at bounding box center [441, 211] width 91 height 76
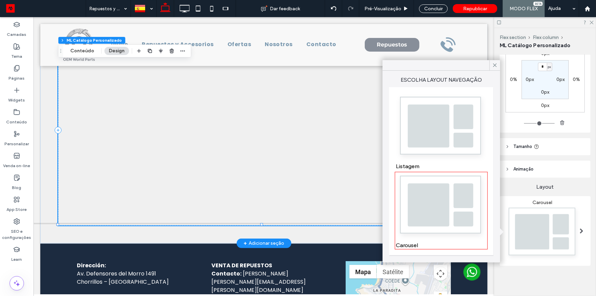
click at [454, 144] on img at bounding box center [441, 128] width 91 height 68
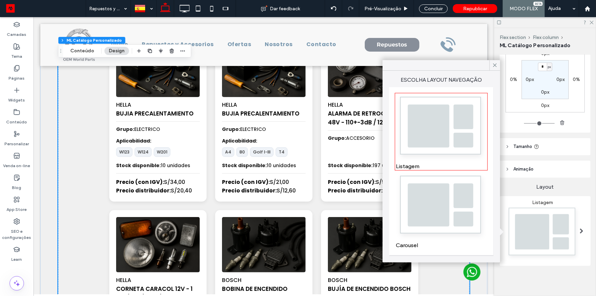
click at [437, 202] on div "Carousel" at bounding box center [441, 211] width 91 height 76
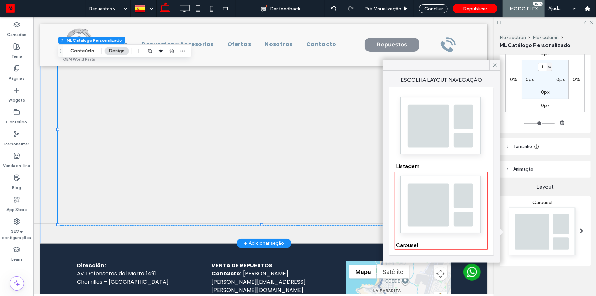
click at [460, 142] on img at bounding box center [441, 128] width 91 height 68
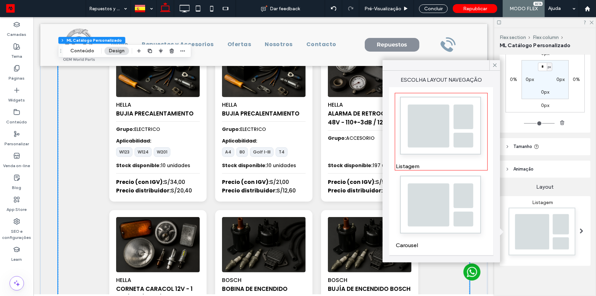
click at [446, 212] on div "Carousel" at bounding box center [441, 211] width 91 height 76
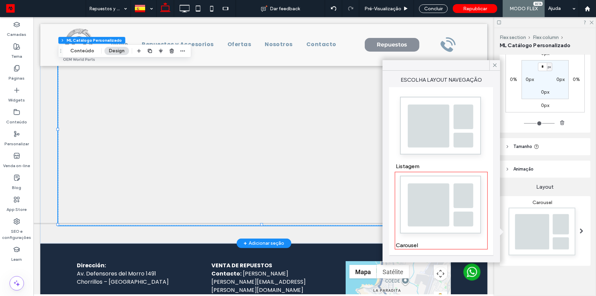
click at [495, 65] on use at bounding box center [494, 65] width 3 height 3
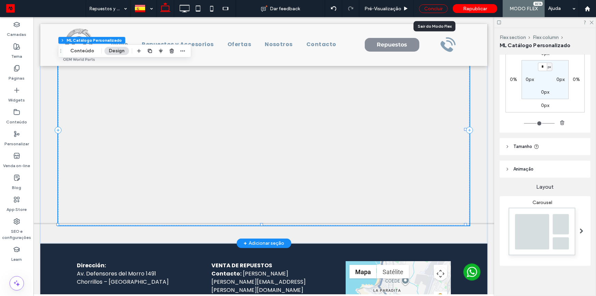
click at [437, 10] on div "Concluir" at bounding box center [433, 8] width 29 height 9
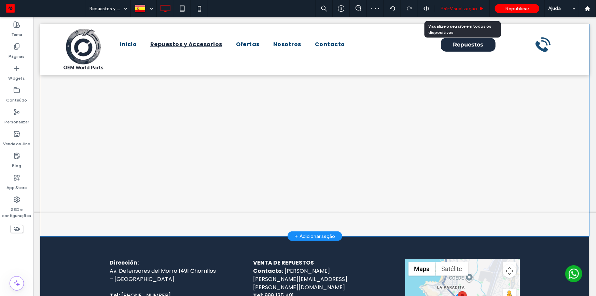
click at [447, 9] on span "Pré-Visualizaçāo" at bounding box center [458, 9] width 37 height 6
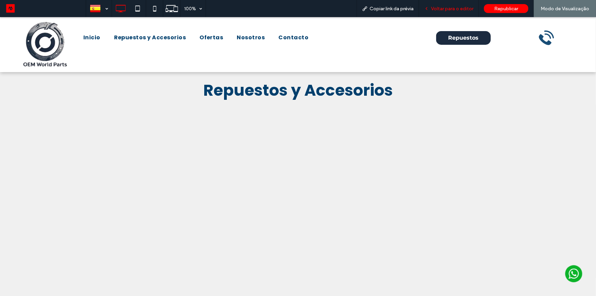
click at [454, 9] on span "Voltar para o editor" at bounding box center [452, 9] width 42 height 6
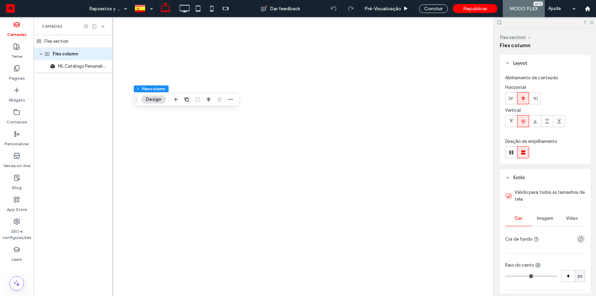
click at [76, 69] on span "ML Catálogo Personalizado" at bounding box center [83, 66] width 50 height 7
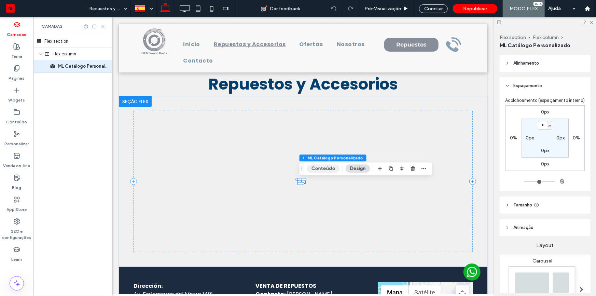
click at [319, 164] on button "Conteúdo" at bounding box center [323, 168] width 33 height 8
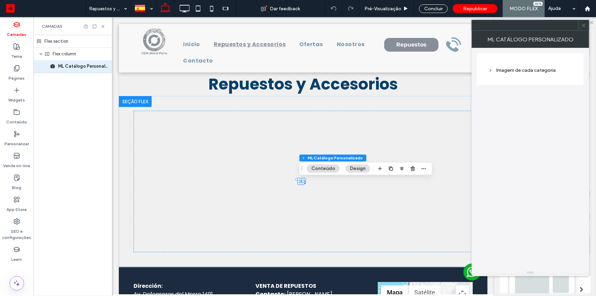
click at [584, 24] on icon at bounding box center [584, 25] width 5 height 5
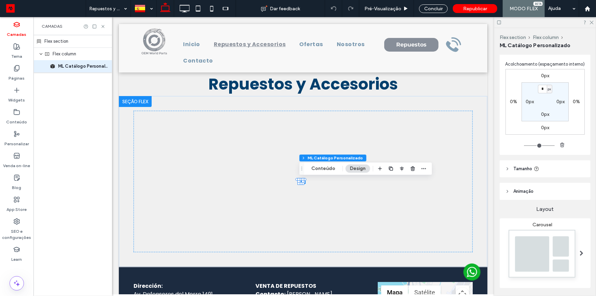
scroll to position [63, 0]
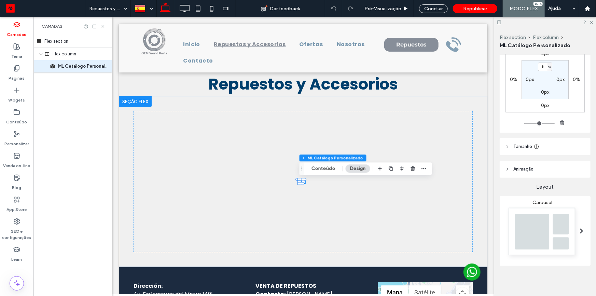
click at [547, 238] on div "Carousel" at bounding box center [542, 231] width 75 height 63
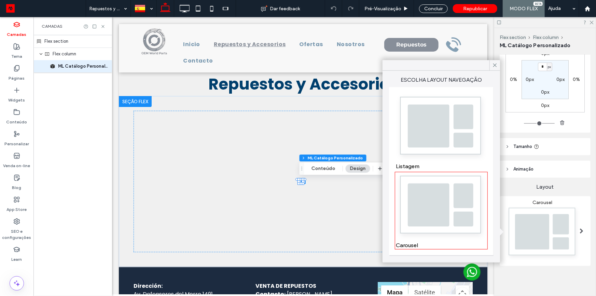
click at [455, 162] on img at bounding box center [441, 128] width 91 height 68
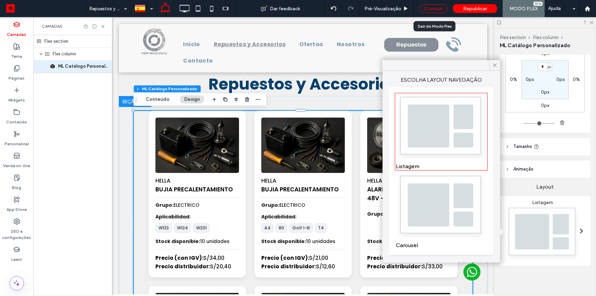
click at [440, 10] on div "Concluir" at bounding box center [433, 8] width 29 height 9
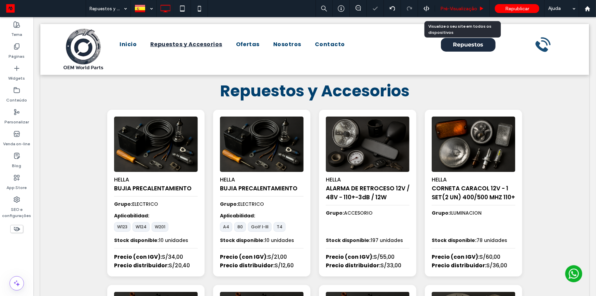
click at [458, 10] on span "Pré-Visualizaçāo" at bounding box center [458, 9] width 37 height 6
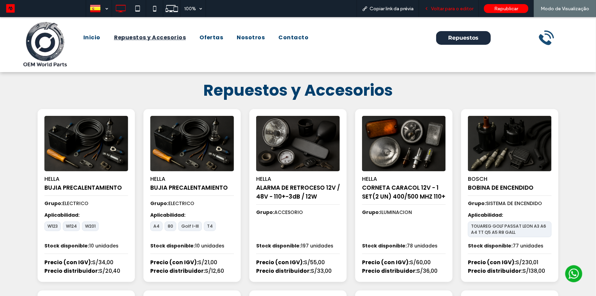
click at [450, 10] on span "Voltar para o editor" at bounding box center [452, 9] width 42 height 6
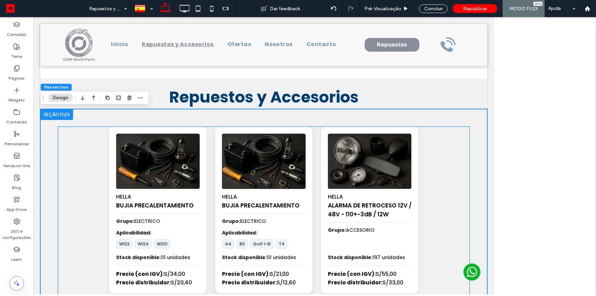
click at [260, 164] on img at bounding box center [264, 161] width 88 height 58
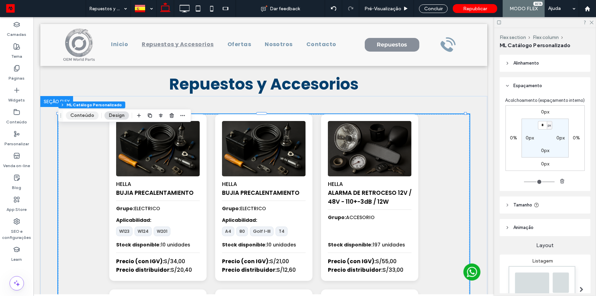
click at [89, 116] on button "Conteúdo" at bounding box center [82, 115] width 33 height 8
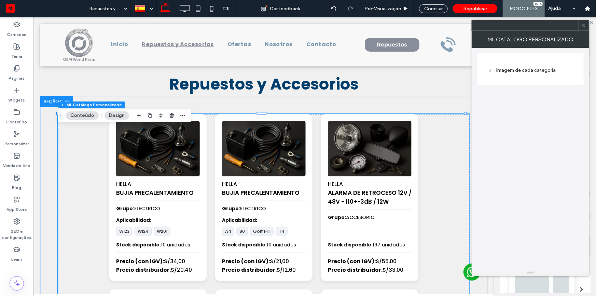
click at [587, 26] on div at bounding box center [584, 25] width 10 height 10
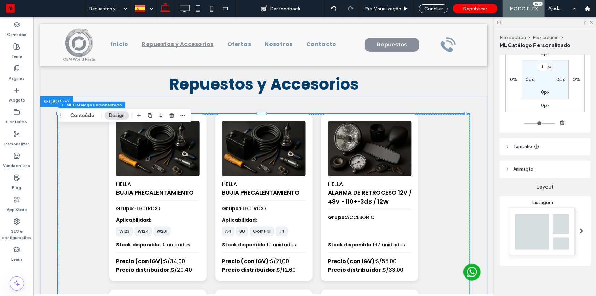
scroll to position [63, 0]
click at [524, 239] on img at bounding box center [542, 233] width 75 height 56
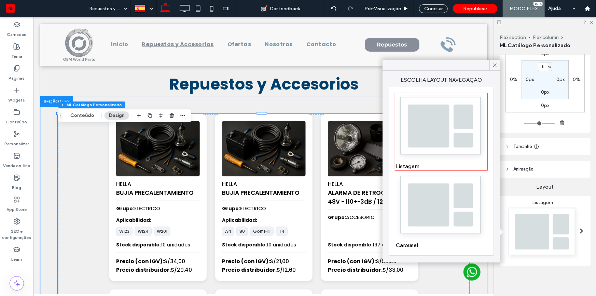
click at [479, 224] on div "Carousel" at bounding box center [441, 211] width 91 height 76
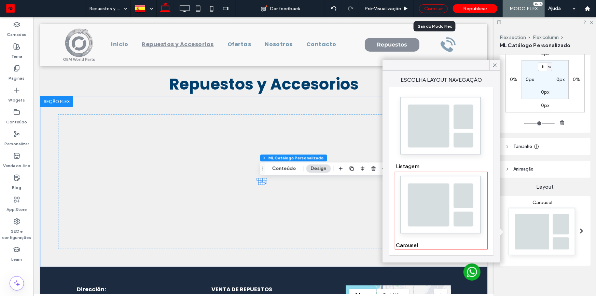
click at [434, 9] on div "Concluir" at bounding box center [433, 8] width 29 height 9
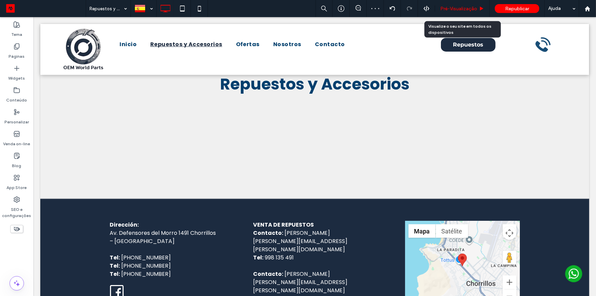
click at [440, 9] on div "Pré-Visualizaçāo" at bounding box center [462, 9] width 54 height 6
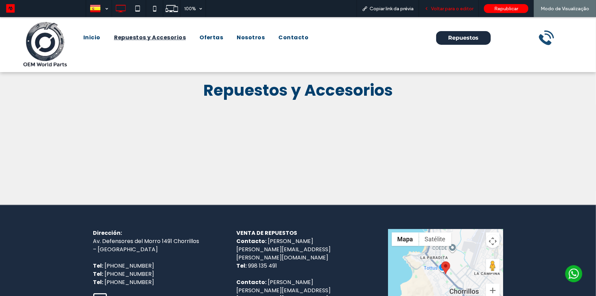
click at [445, 9] on span "Voltar para o editor" at bounding box center [452, 9] width 42 height 6
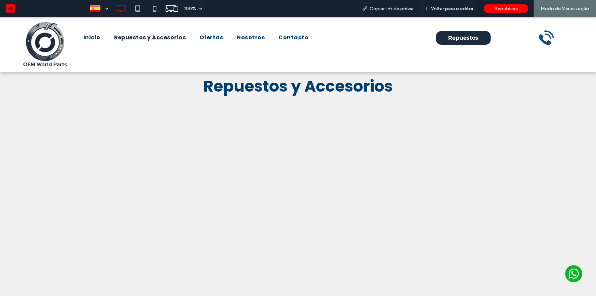
click at [314, 124] on div "HELLA BUJIA PRECALENTAMIENTO Grupo: ELECTRICO Aplicabilidad: W123 W124 W201 Sto…" at bounding box center [298, 203] width 11464978 height 196
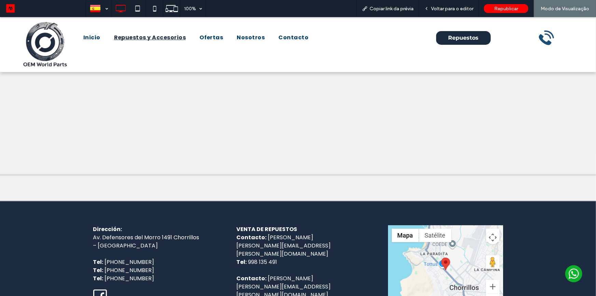
scroll to position [128, 0]
drag, startPoint x: 454, startPoint y: 6, endPoint x: 289, endPoint y: 82, distance: 182.5
click at [454, 6] on span "Voltar para o editor" at bounding box center [452, 9] width 42 height 6
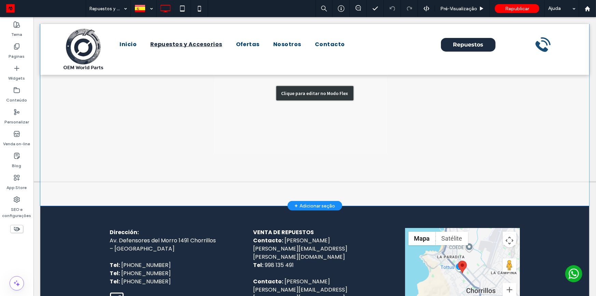
click at [313, 99] on div "Clique para editar no Modo Flex" at bounding box center [314, 93] width 549 height 225
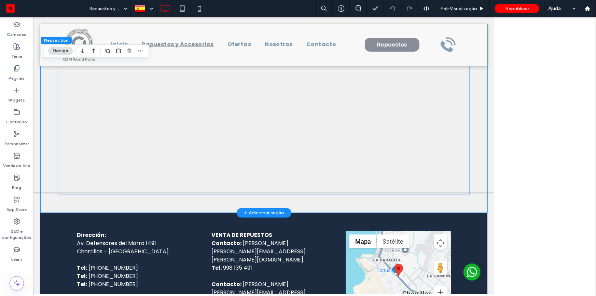
click at [319, 106] on div "HELLA BUJIA PRECALENTAMIENTO Grupo: ELECTRICO Aplicabilidad: W123 W124 W201 Sto…" at bounding box center [264, 96] width 11464978 height 196
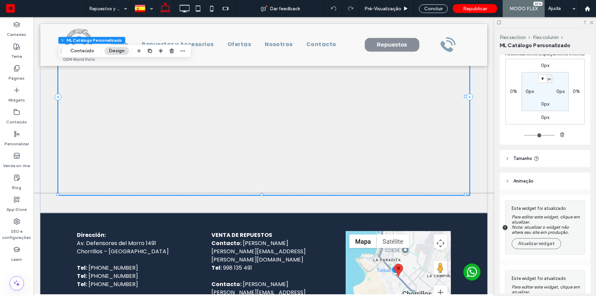
scroll to position [155, 0]
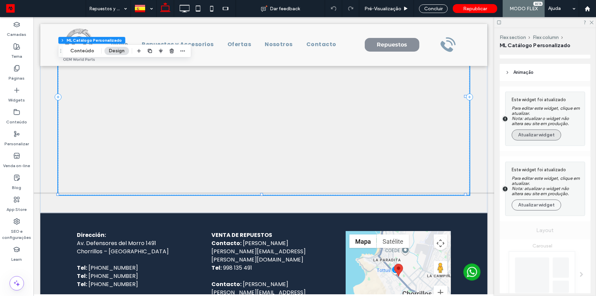
click at [546, 140] on button "Atualizar widget" at bounding box center [537, 134] width 50 height 11
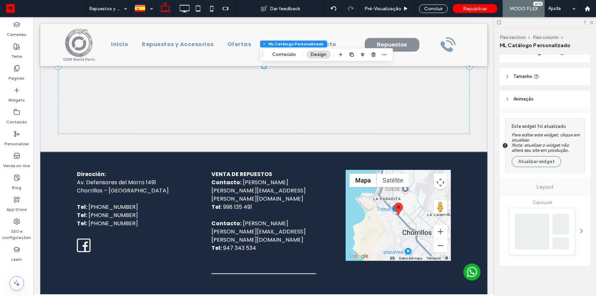
scroll to position [114, 0]
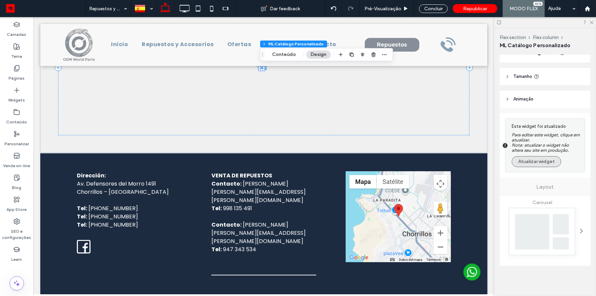
click at [542, 167] on button "Atualizar widget" at bounding box center [537, 161] width 50 height 11
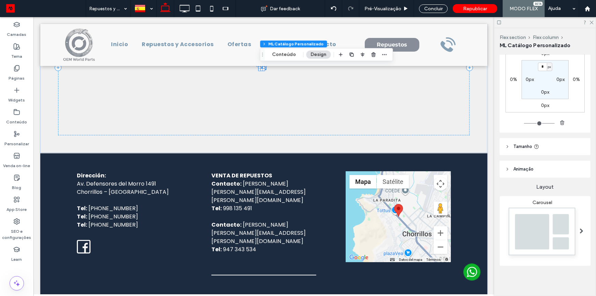
click at [546, 218] on div "Carousel" at bounding box center [542, 231] width 75 height 63
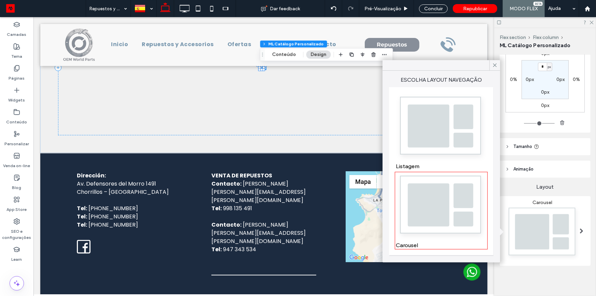
click at [448, 150] on img at bounding box center [441, 128] width 91 height 68
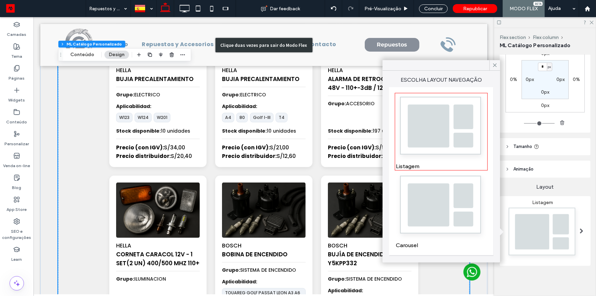
scroll to position [48, 0]
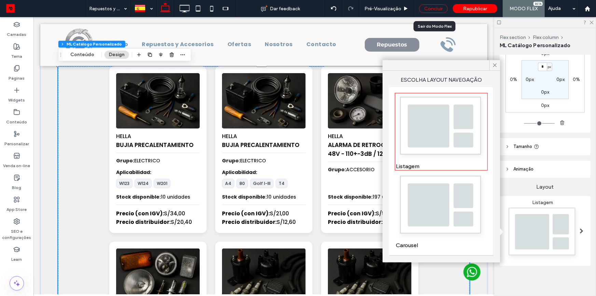
click at [437, 10] on div "Concluir" at bounding box center [433, 8] width 29 height 9
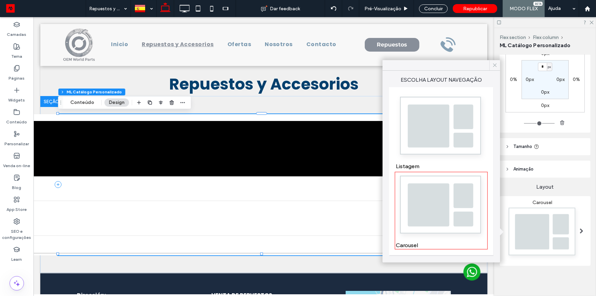
click at [495, 65] on icon at bounding box center [495, 65] width 6 height 6
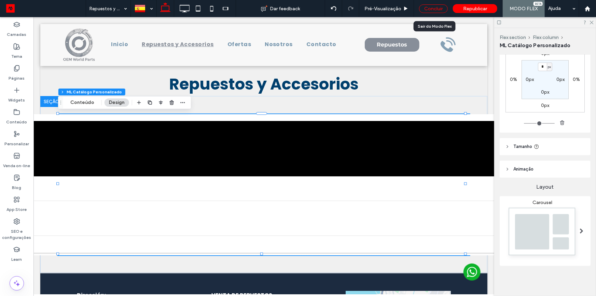
click at [439, 5] on div "Concluir" at bounding box center [433, 8] width 29 height 9
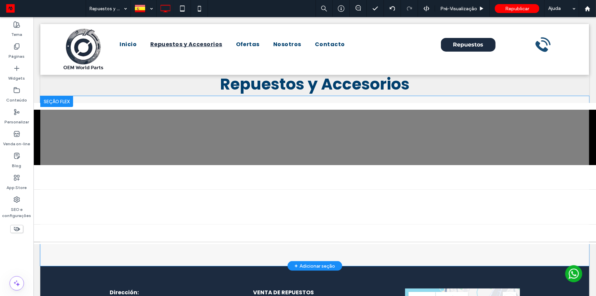
click at [367, 137] on div "Clique para editar no Modo Flex" at bounding box center [314, 181] width 549 height 170
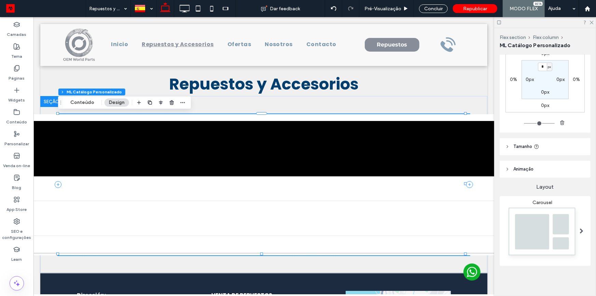
scroll to position [63, 0]
click at [545, 236] on div "Carousel" at bounding box center [542, 231] width 75 height 63
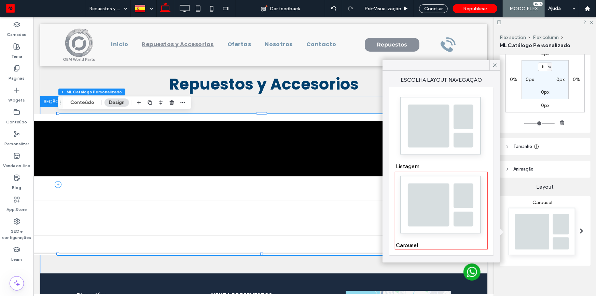
click at [466, 162] on div "Listagem" at bounding box center [441, 132] width 91 height 76
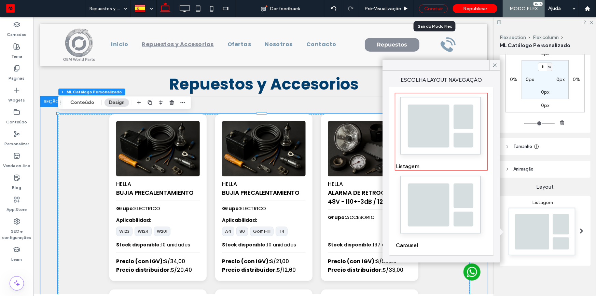
click at [440, 6] on div "Concluir" at bounding box center [433, 8] width 29 height 9
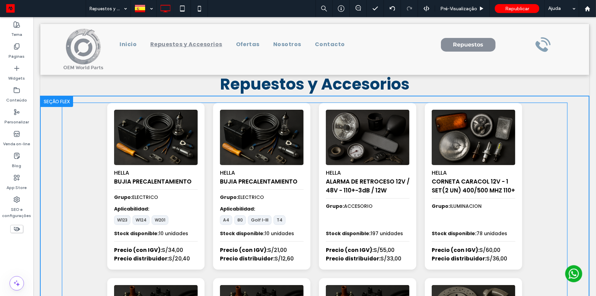
click at [308, 149] on div "HELLA BUJIA PRECALENTAMIENTO Grupo: ELECTRICO Aplicabilidad: A4 80 Golf I-III T…" at bounding box center [261, 186] width 97 height 167
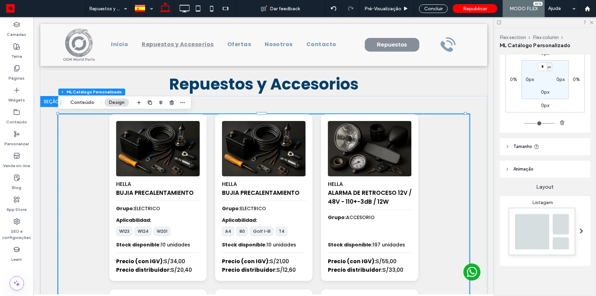
click at [544, 223] on img at bounding box center [542, 233] width 75 height 56
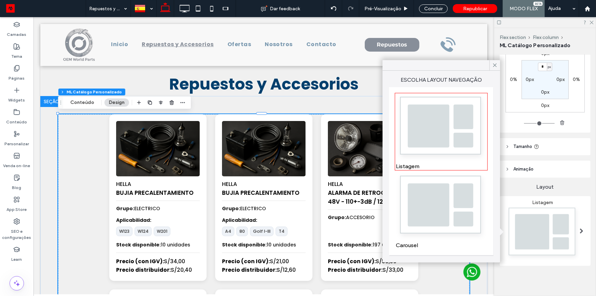
click at [473, 226] on div "Carousel" at bounding box center [441, 211] width 91 height 76
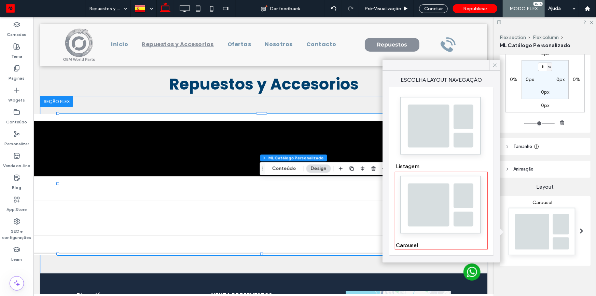
click at [492, 63] on div at bounding box center [495, 65] width 11 height 10
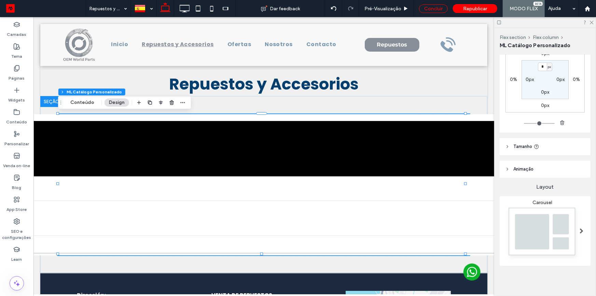
click at [435, 10] on div "Concluir" at bounding box center [433, 8] width 29 height 9
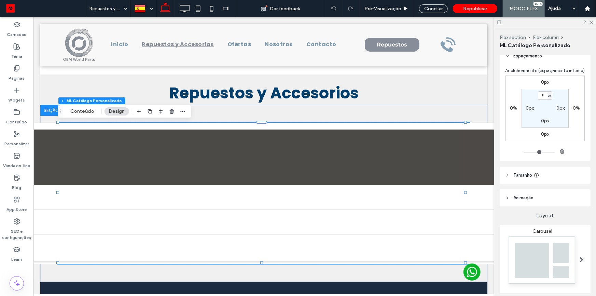
scroll to position [63, 0]
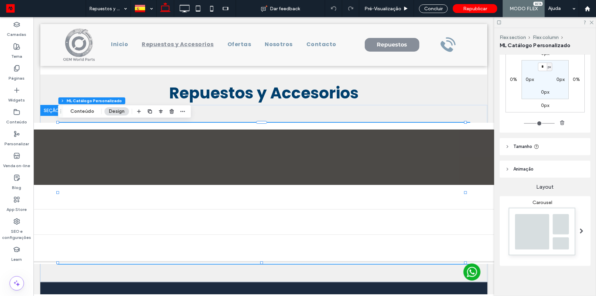
click at [535, 225] on div "Carousel" at bounding box center [542, 231] width 75 height 63
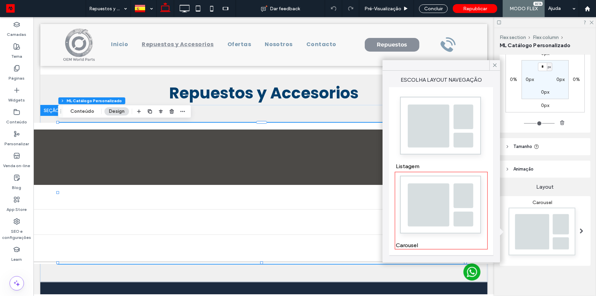
click at [455, 164] on div "Listagem" at bounding box center [441, 132] width 91 height 76
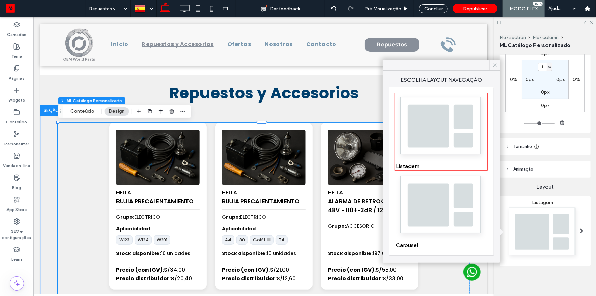
click at [492, 66] on icon at bounding box center [495, 65] width 6 height 6
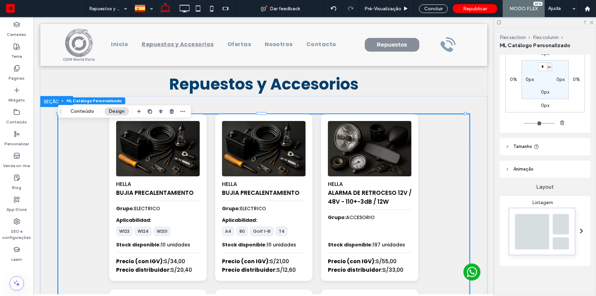
click at [544, 219] on img at bounding box center [542, 233] width 75 height 56
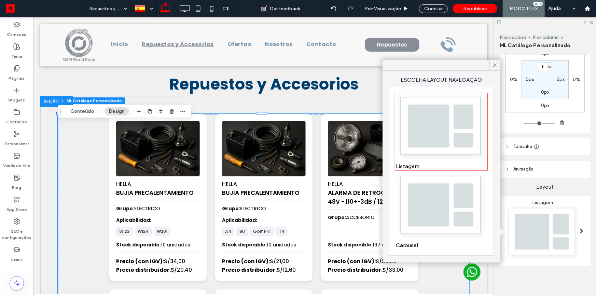
click at [445, 6] on div "Concluir" at bounding box center [433, 8] width 29 height 9
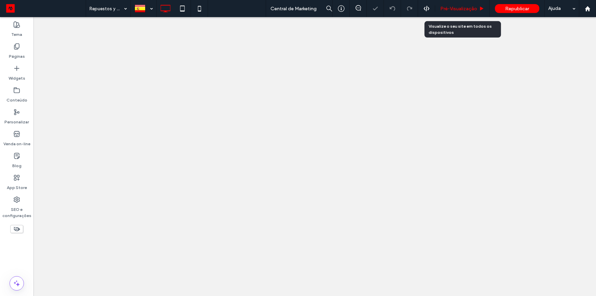
click at [471, 9] on span "Pré-Visualizaçāo" at bounding box center [458, 9] width 37 height 6
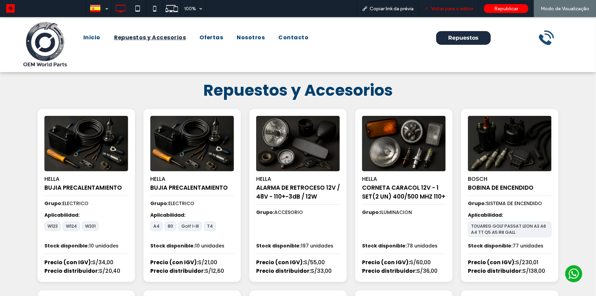
click at [455, 10] on span "Voltar para o editor" at bounding box center [452, 9] width 42 height 6
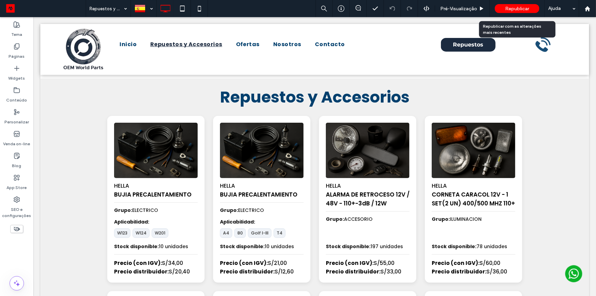
click at [508, 10] on span "Republicar" at bounding box center [517, 9] width 24 height 6
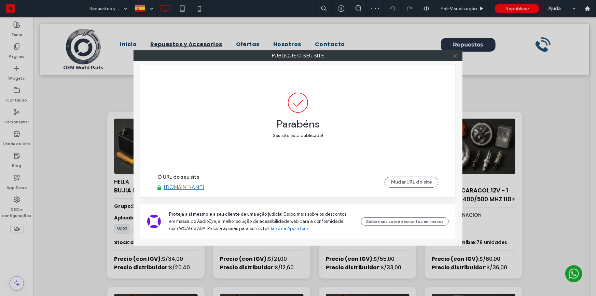
click at [178, 186] on link "[DOMAIN_NAME]" at bounding box center [184, 187] width 41 height 6
click at [453, 57] on icon at bounding box center [455, 55] width 5 height 5
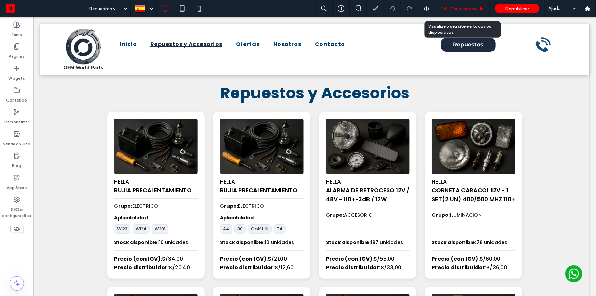
click at [465, 8] on span "Pré-Visualizaçāo" at bounding box center [458, 9] width 37 height 6
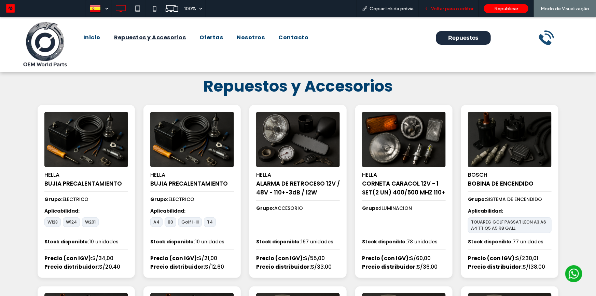
click at [449, 12] on div "Voltar para o editor" at bounding box center [449, 8] width 60 height 17
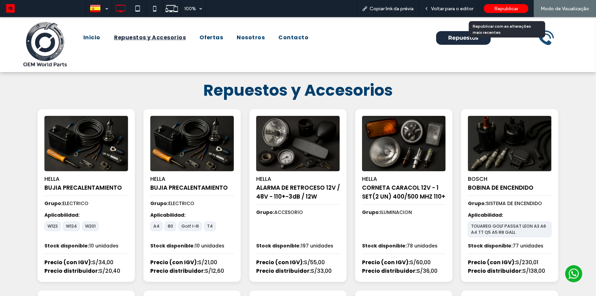
click at [503, 9] on span "Republicar" at bounding box center [506, 9] width 24 height 6
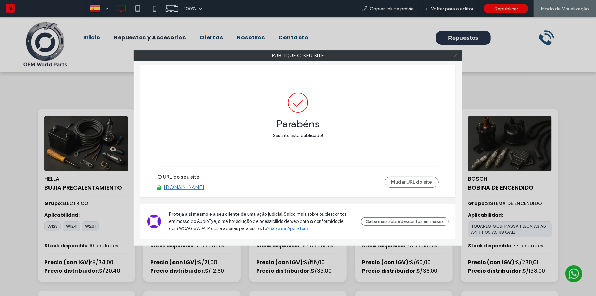
click at [455, 56] on use at bounding box center [455, 55] width 3 height 3
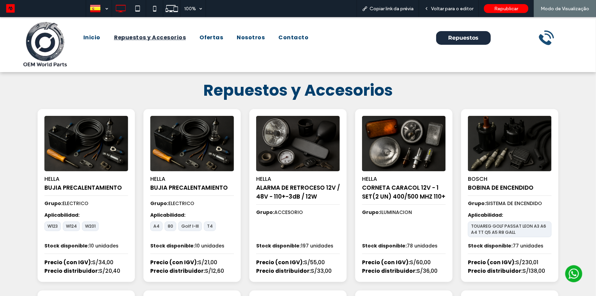
click at [371, 146] on img at bounding box center [404, 142] width 84 height 55
click at [448, 6] on span "Voltar para o editor" at bounding box center [452, 9] width 42 height 6
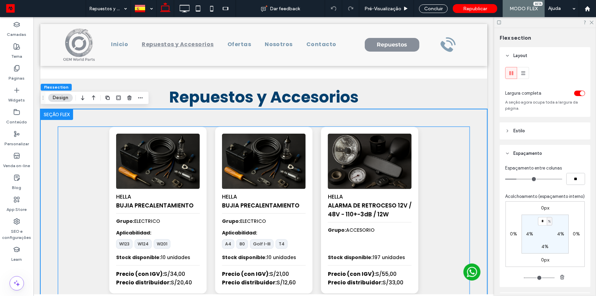
click at [342, 153] on img at bounding box center [370, 161] width 88 height 58
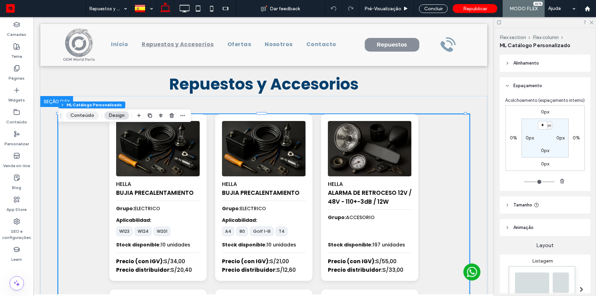
click at [89, 112] on button "Conteúdo" at bounding box center [82, 115] width 33 height 8
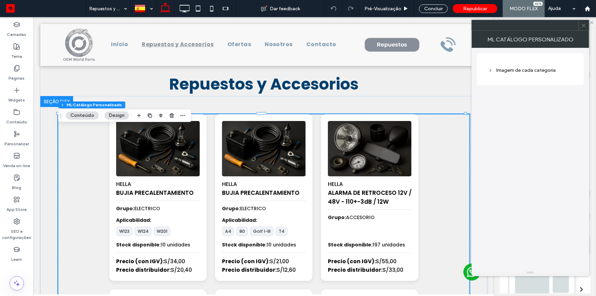
click at [518, 74] on div "Imagem de cada categoria" at bounding box center [530, 70] width 85 height 9
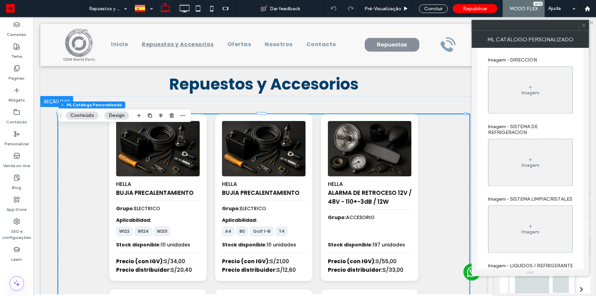
scroll to position [718, 0]
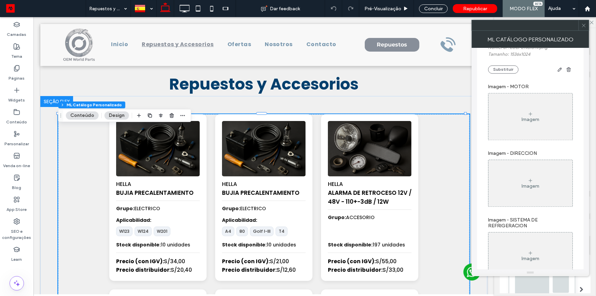
click at [532, 115] on use at bounding box center [530, 113] width 3 height 3
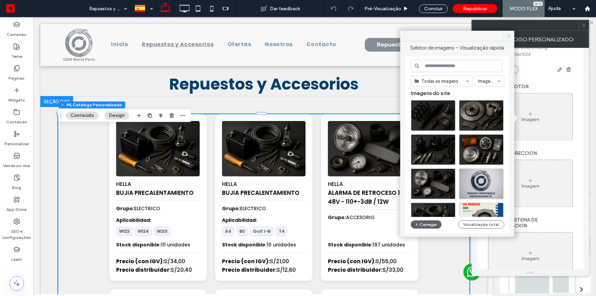
click at [514, 36] on span at bounding box center [509, 36] width 11 height 10
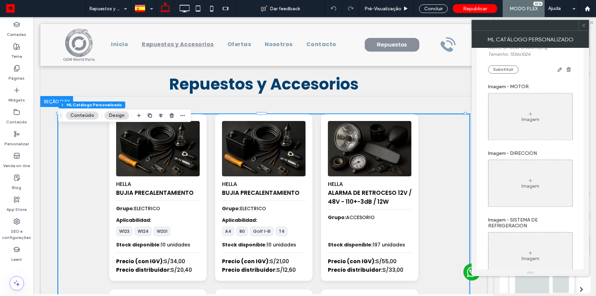
click at [584, 26] on icon at bounding box center [584, 25] width 5 height 5
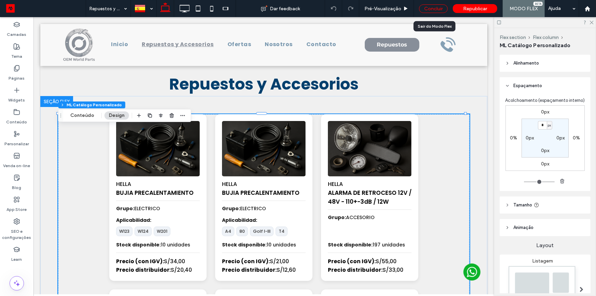
drag, startPoint x: 433, startPoint y: 8, endPoint x: 317, endPoint y: 108, distance: 153.1
click at [433, 8] on div "Concluir" at bounding box center [433, 8] width 29 height 9
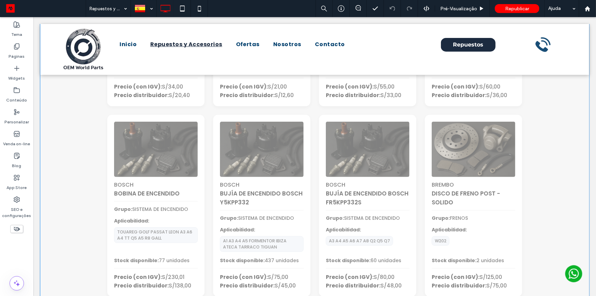
scroll to position [31, 0]
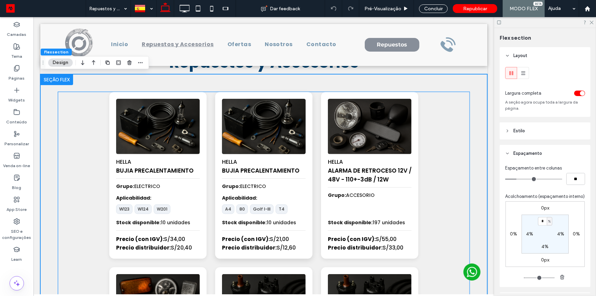
click at [297, 151] on img at bounding box center [264, 126] width 88 height 58
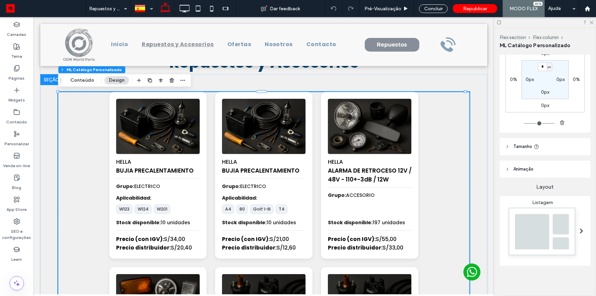
scroll to position [63, 0]
click at [561, 234] on img at bounding box center [542, 233] width 75 height 56
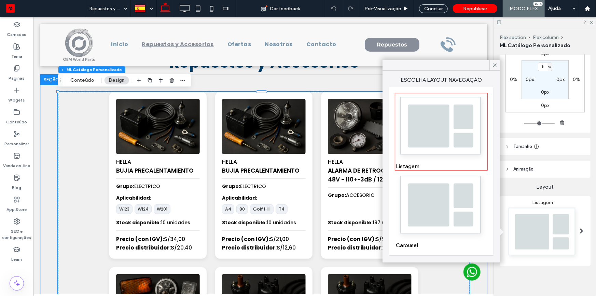
click at [497, 68] on icon at bounding box center [495, 65] width 6 height 6
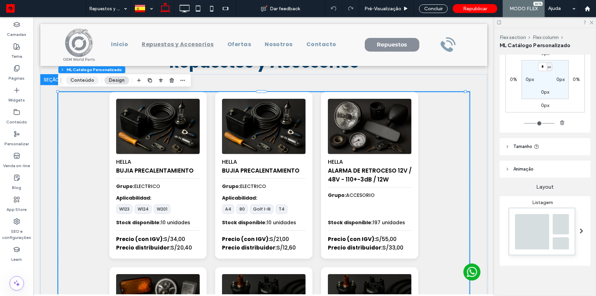
click at [80, 81] on button "Conteúdo" at bounding box center [82, 80] width 33 height 8
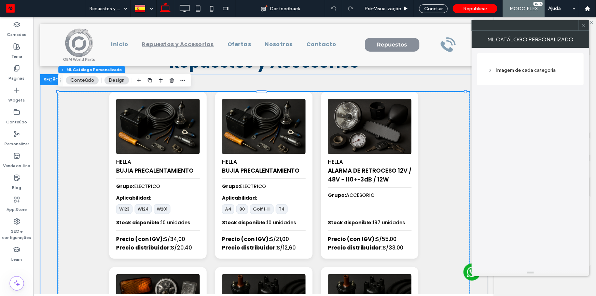
click at [509, 70] on div "Imagem de cada categoria" at bounding box center [530, 70] width 85 height 6
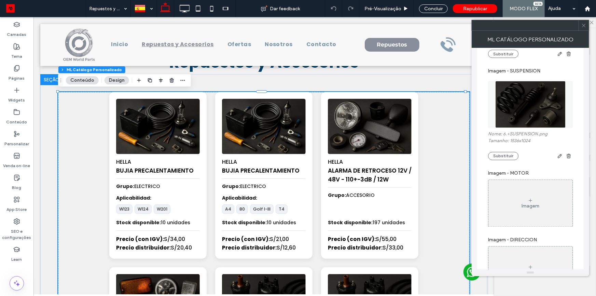
scroll to position [683, 0]
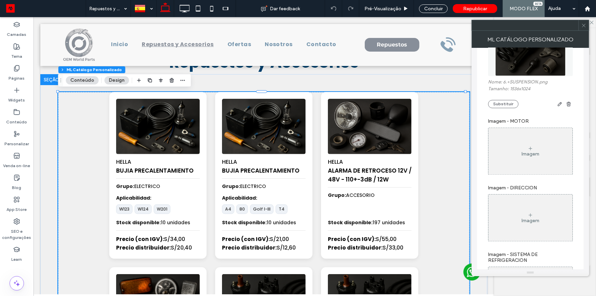
click at [530, 151] on icon at bounding box center [530, 148] width 5 height 5
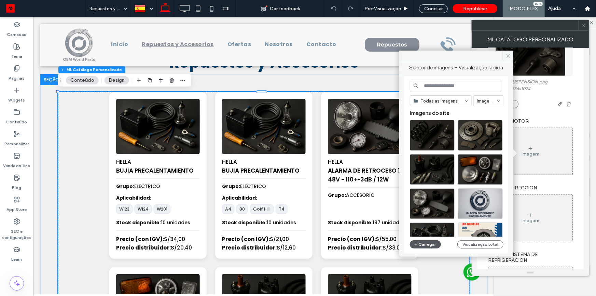
click at [422, 246] on button "Carregar" at bounding box center [425, 244] width 31 height 8
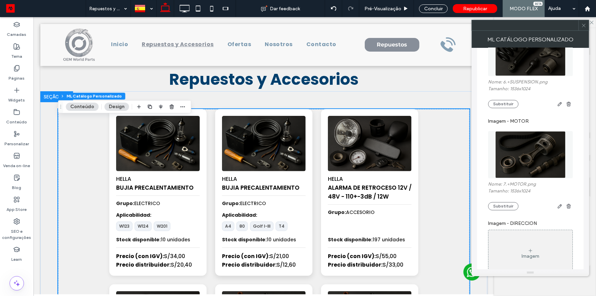
scroll to position [0, 0]
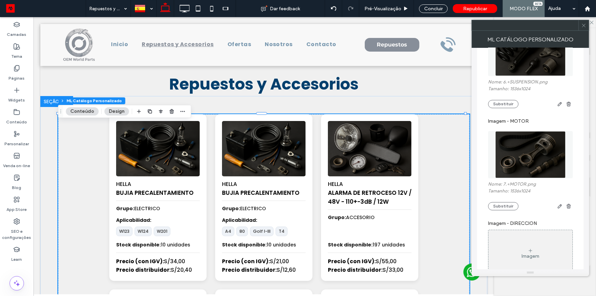
click at [581, 25] on div at bounding box center [584, 25] width 10 height 10
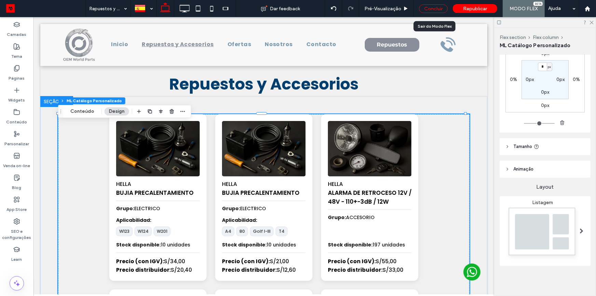
drag, startPoint x: 437, startPoint y: 8, endPoint x: 403, endPoint y: 0, distance: 35.4
click at [437, 8] on div "Concluir" at bounding box center [433, 8] width 29 height 9
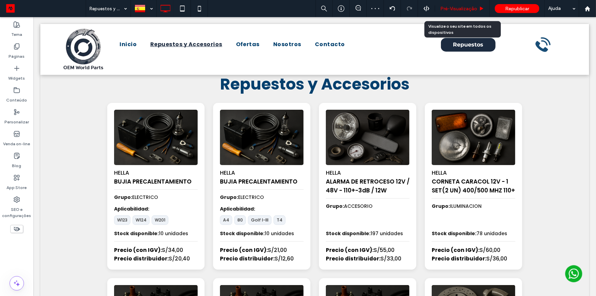
click at [466, 12] on div "Pré-Visualizaçāo" at bounding box center [462, 8] width 55 height 17
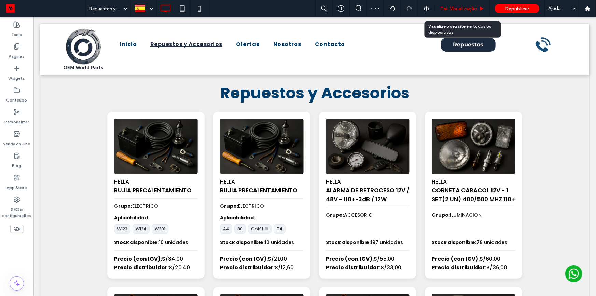
click at [460, 10] on span "Pré-Visualizaçāo" at bounding box center [458, 9] width 37 height 6
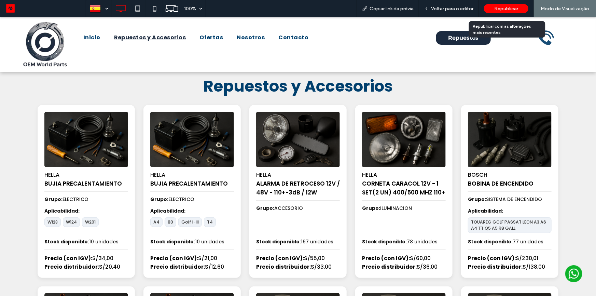
click at [495, 8] on span "Republicar" at bounding box center [506, 9] width 24 height 6
